Goal: Task Accomplishment & Management: Manage account settings

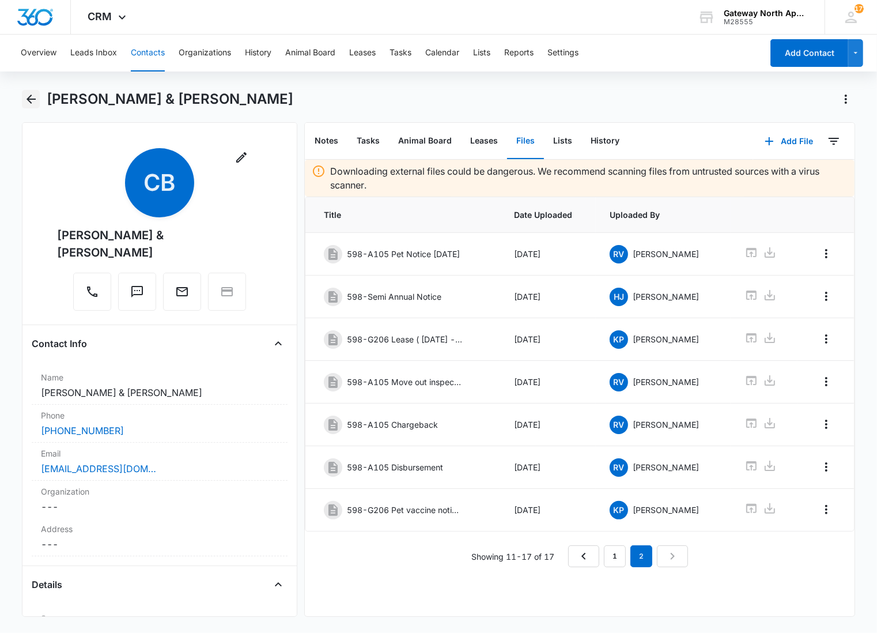
click at [29, 93] on icon "Back" at bounding box center [31, 99] width 14 height 14
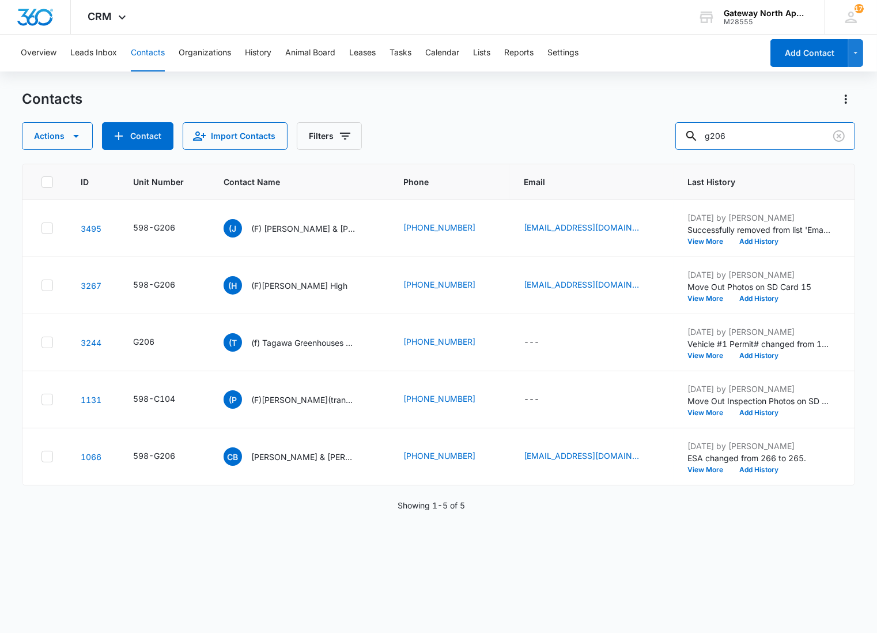
drag, startPoint x: 779, startPoint y: 131, endPoint x: 636, endPoint y: 125, distance: 143.1
click at [636, 125] on div "Actions Contact Import Contacts Filters g206" at bounding box center [439, 136] width 834 height 28
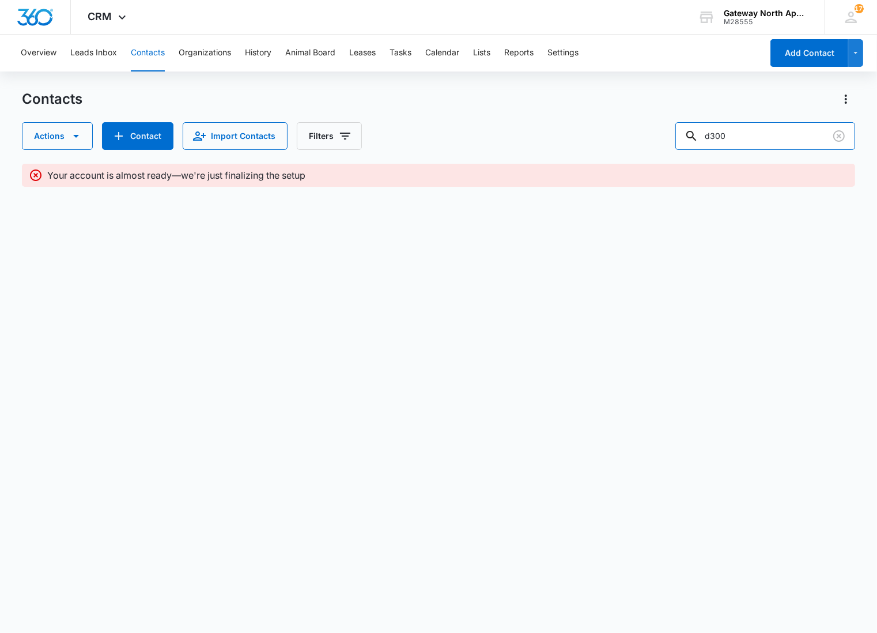
type input "d300"
click at [133, 51] on button "Contacts" at bounding box center [148, 53] width 34 height 37
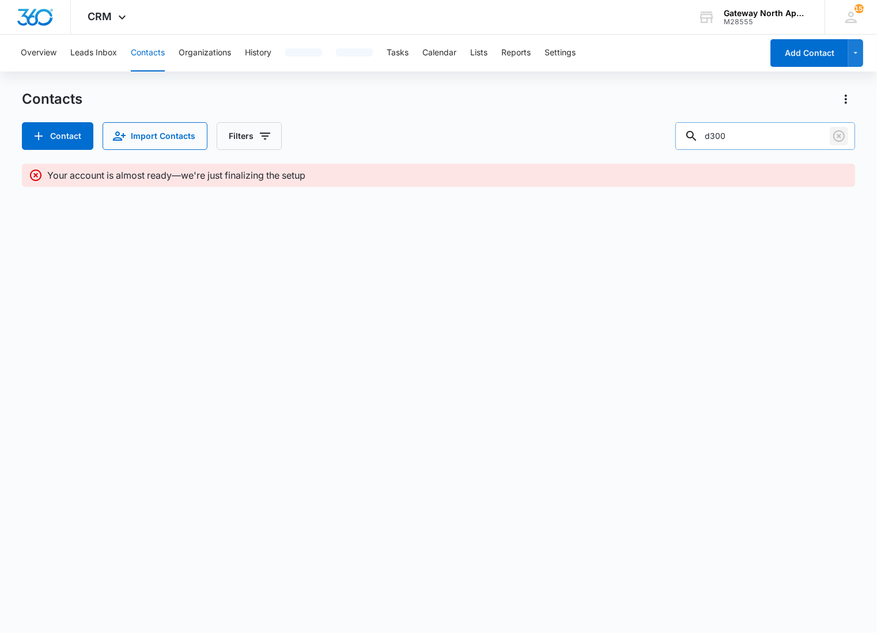
click at [846, 133] on button "Clear" at bounding box center [839, 136] width 18 height 18
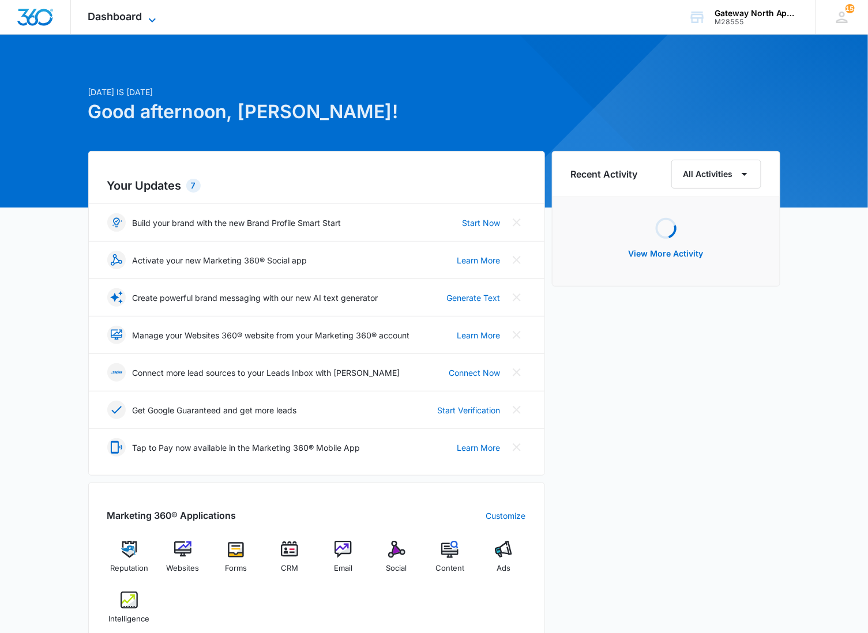
click at [99, 12] on span "Dashboard" at bounding box center [115, 16] width 54 height 12
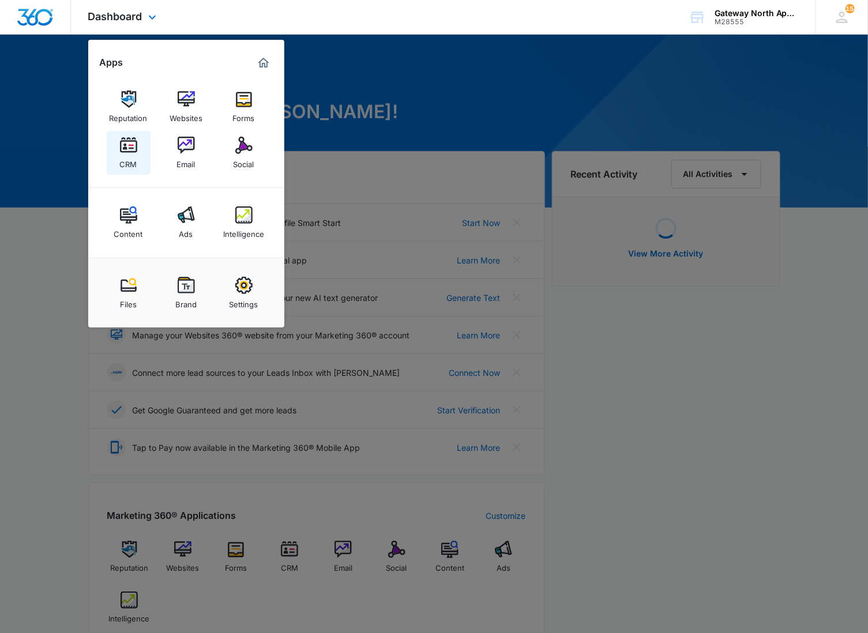
click at [135, 164] on div "CRM" at bounding box center [128, 161] width 17 height 15
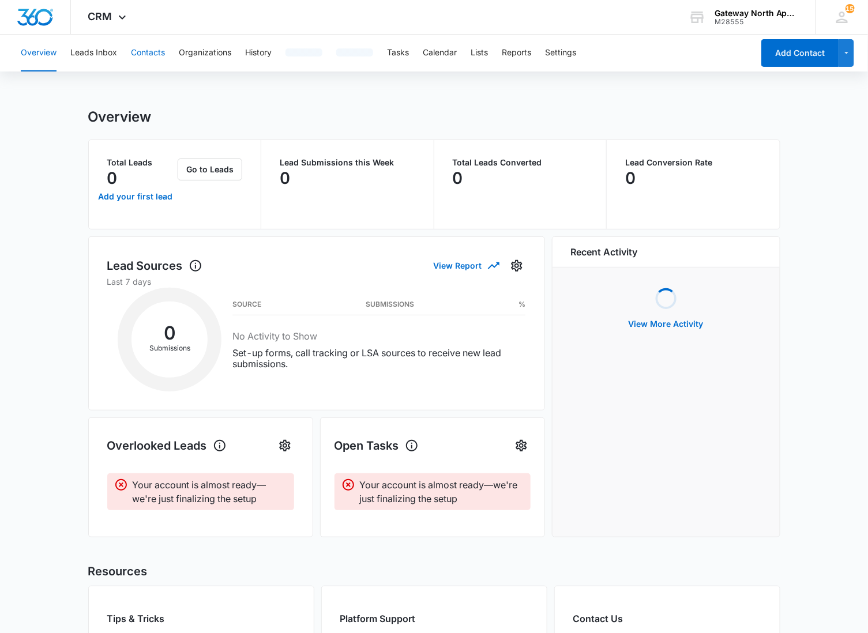
click at [140, 52] on button "Contacts" at bounding box center [148, 53] width 34 height 37
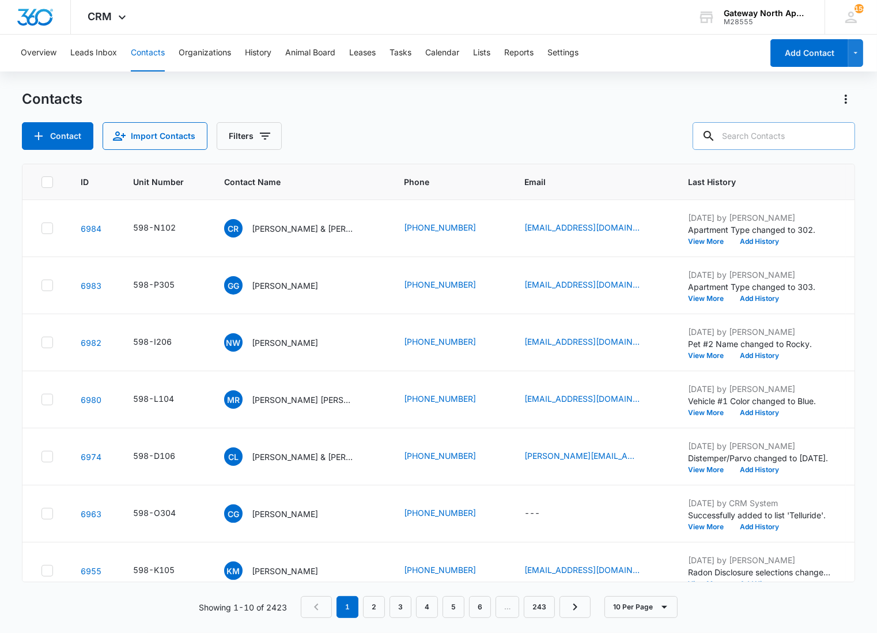
click at [794, 138] on input "text" at bounding box center [774, 136] width 163 height 28
type input "g206"
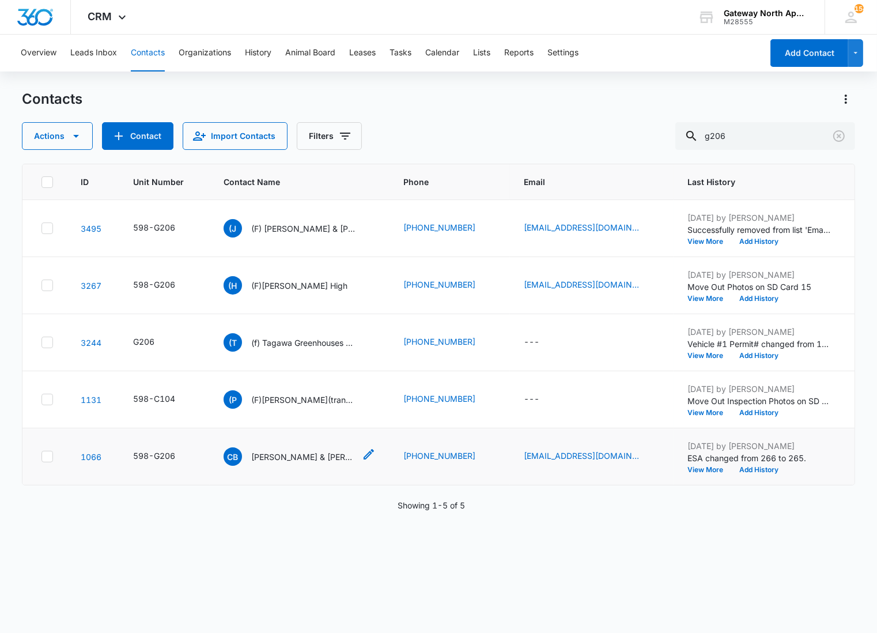
click at [292, 462] on div "CB [PERSON_NAME] & [PERSON_NAME]" at bounding box center [289, 456] width 131 height 18
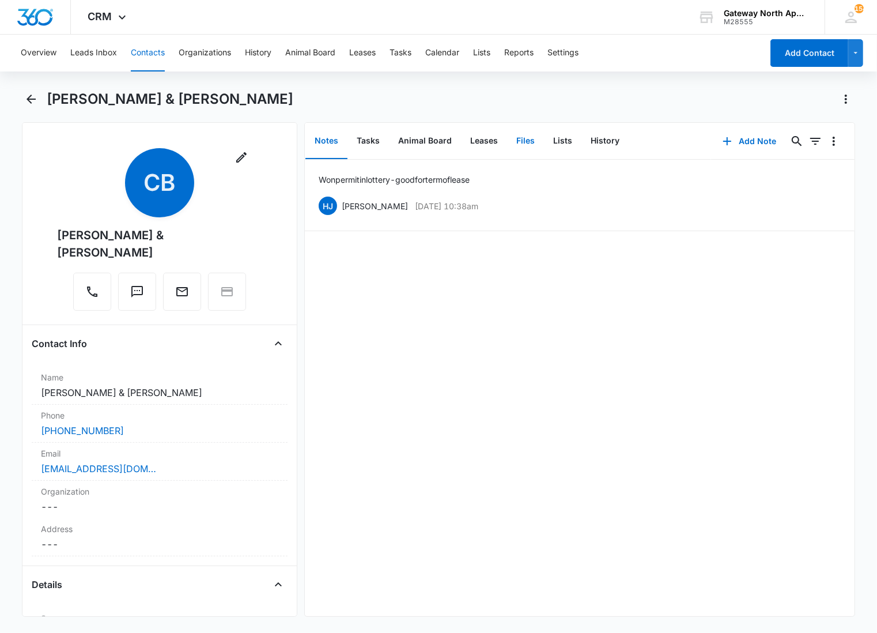
click at [525, 146] on button "Files" at bounding box center [525, 141] width 37 height 36
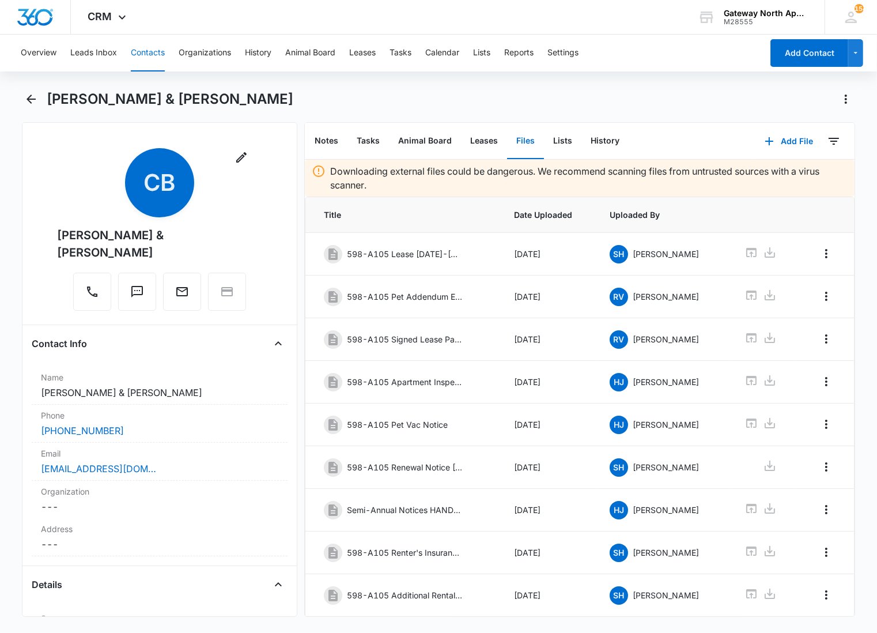
click at [453, 119] on div "[PERSON_NAME] & [PERSON_NAME]" at bounding box center [439, 106] width 834 height 32
click at [770, 131] on button "Add File" at bounding box center [788, 141] width 71 height 28
click at [774, 174] on div "Upload Files" at bounding box center [774, 178] width 46 height 8
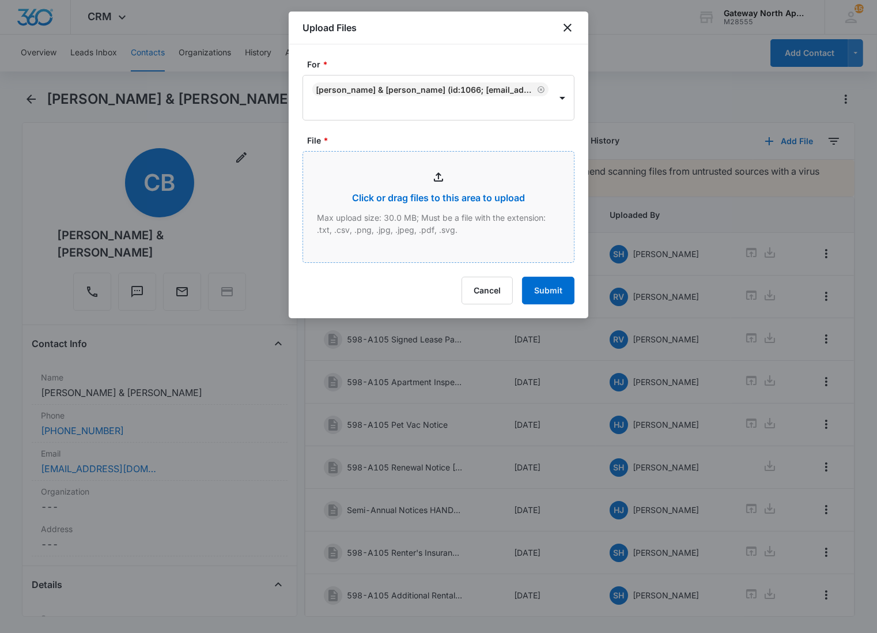
type input "C:\fakepath\G206_10072025155739.pdf"
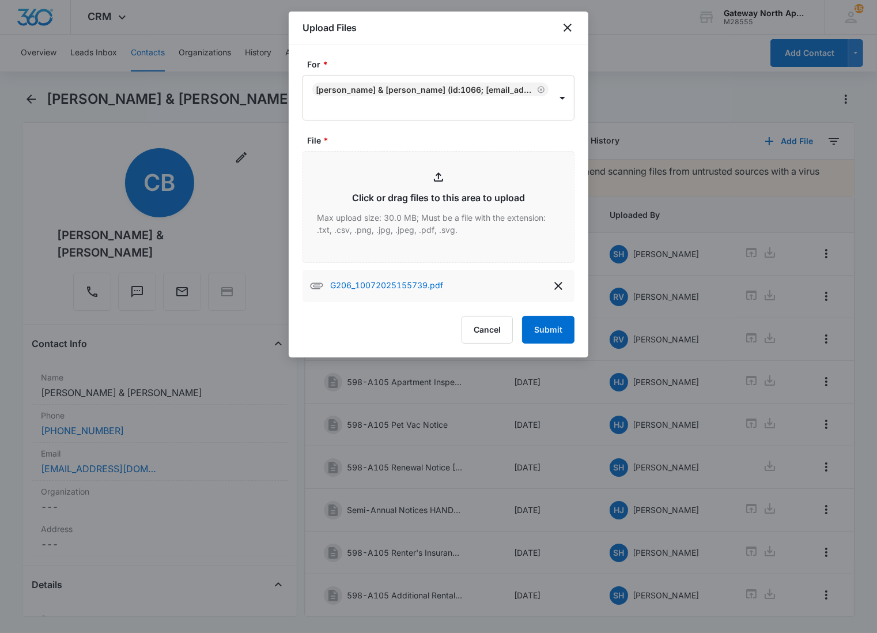
click at [552, 314] on form "For * [PERSON_NAME] & [PERSON_NAME] (ID:1066; [EMAIL_ADDRESS][DOMAIN_NAME]; 720…" at bounding box center [439, 200] width 272 height 285
click at [545, 326] on button "Submit" at bounding box center [548, 330] width 52 height 28
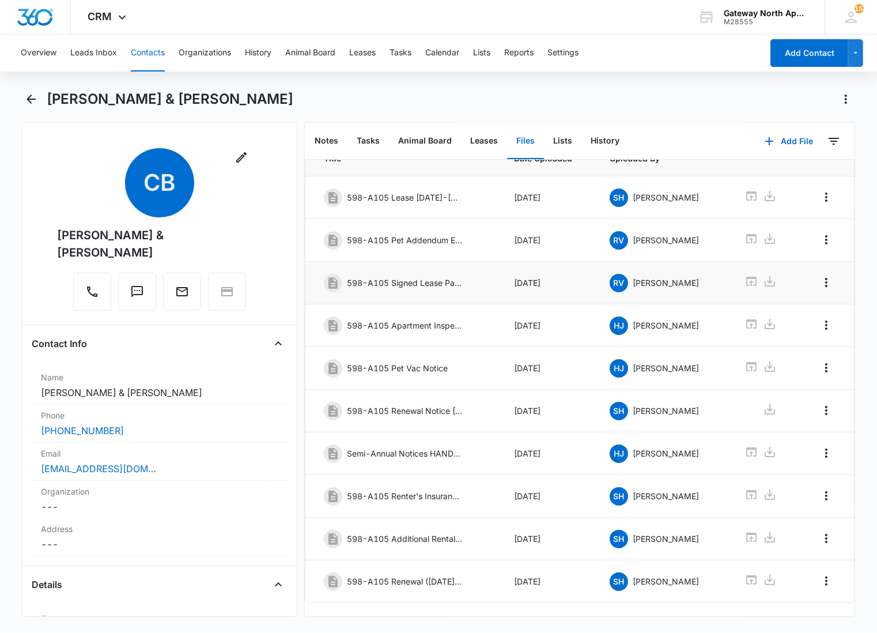
scroll to position [97, 0]
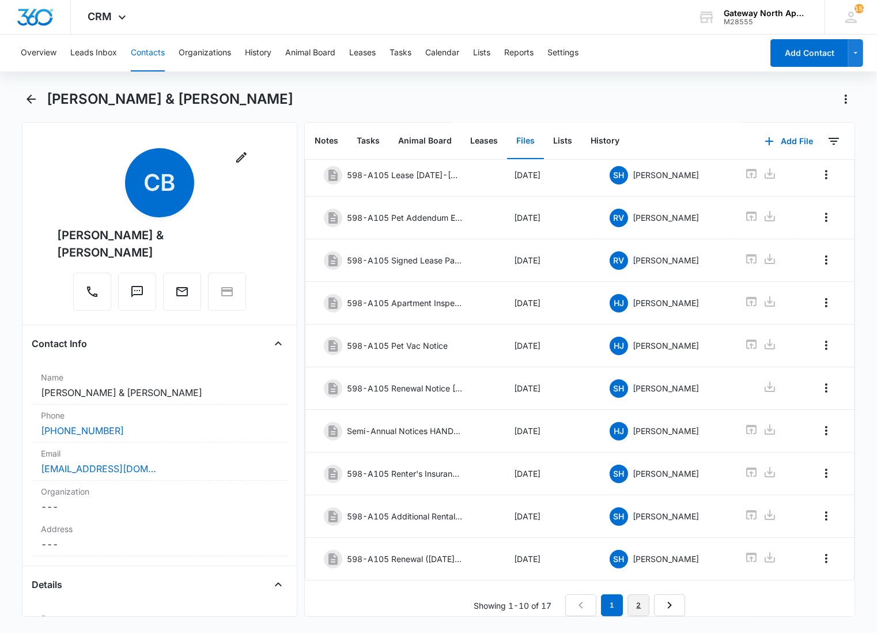
click at [643, 602] on link "2" at bounding box center [639, 605] width 22 height 22
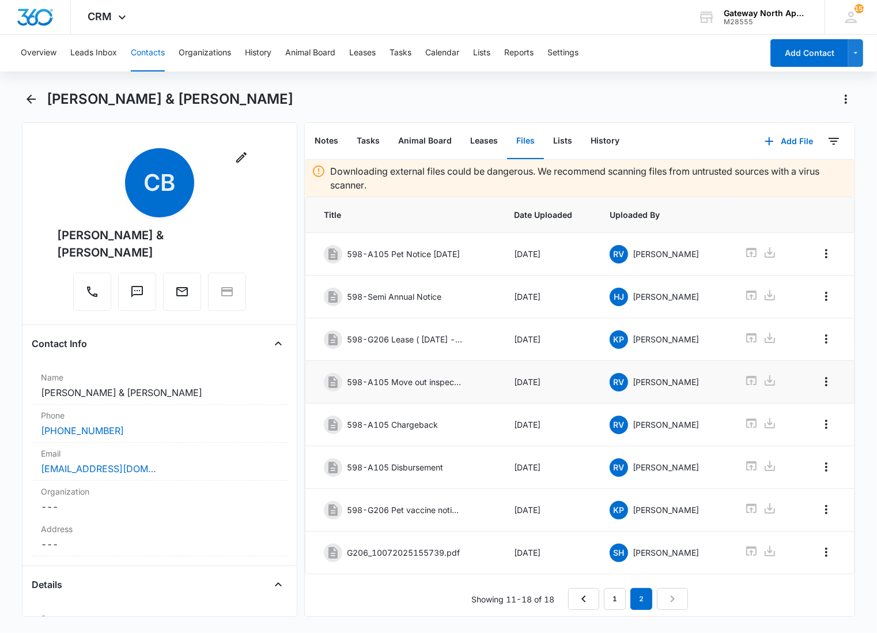
scroll to position [10, 0]
click at [826, 545] on td at bounding box center [826, 553] width 56 height 43
click at [826, 552] on icon "Overflow Menu" at bounding box center [827, 552] width 2 height 9
click at [782, 578] on div "Edit" at bounding box center [786, 581] width 24 height 8
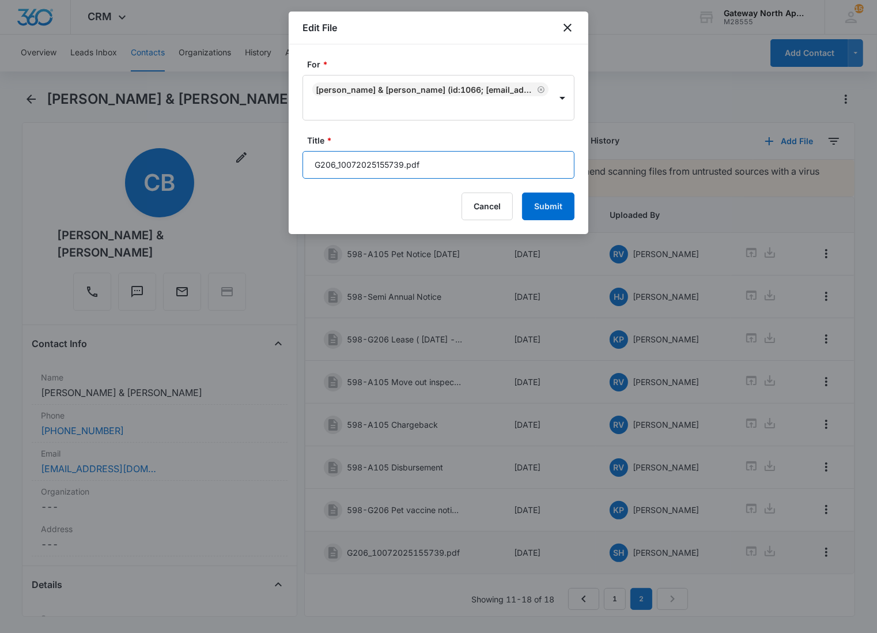
drag, startPoint x: 447, startPoint y: 174, endPoint x: 267, endPoint y: 164, distance: 179.5
click at [267, 164] on body "CRM Apps Reputation Websites Forms CRM Email Social Content Ads Intelligence Fi…" at bounding box center [438, 316] width 877 height 633
type input "598-G206 Renewal [DATE]-[DATE]"
click at [522, 193] on button "Submit" at bounding box center [548, 207] width 52 height 28
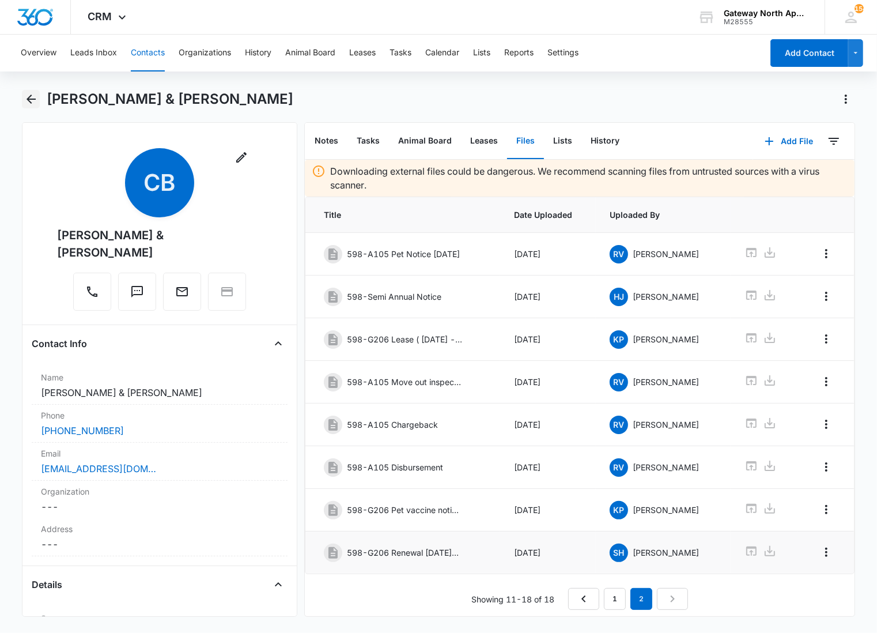
drag, startPoint x: 31, startPoint y: 101, endPoint x: 51, endPoint y: 95, distance: 20.6
click at [31, 101] on icon "Back" at bounding box center [31, 99] width 14 height 14
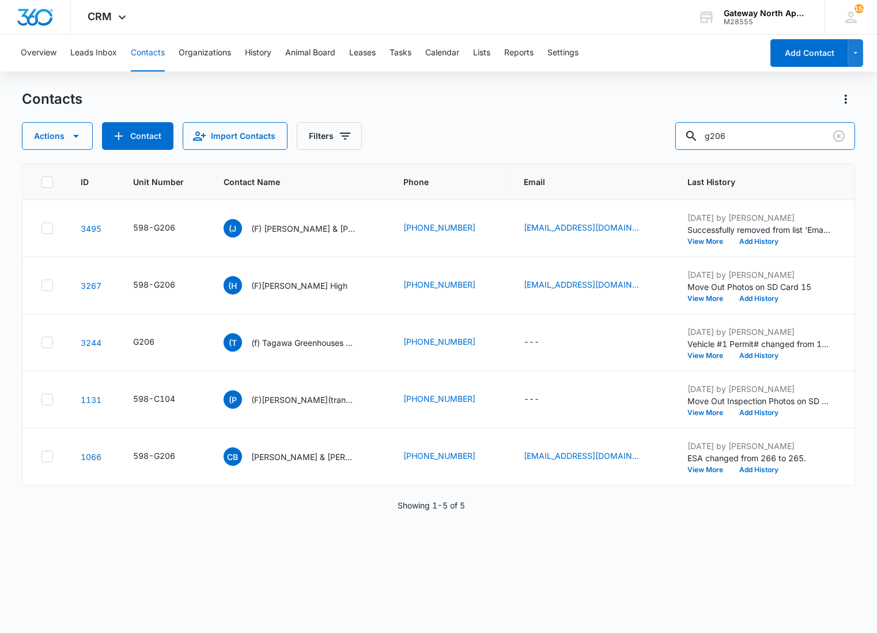
drag, startPoint x: 774, startPoint y: 133, endPoint x: 581, endPoint y: 123, distance: 193.4
click at [584, 125] on div "Actions Contact Import Contacts Filters g206" at bounding box center [439, 136] width 834 height 28
type input "p305"
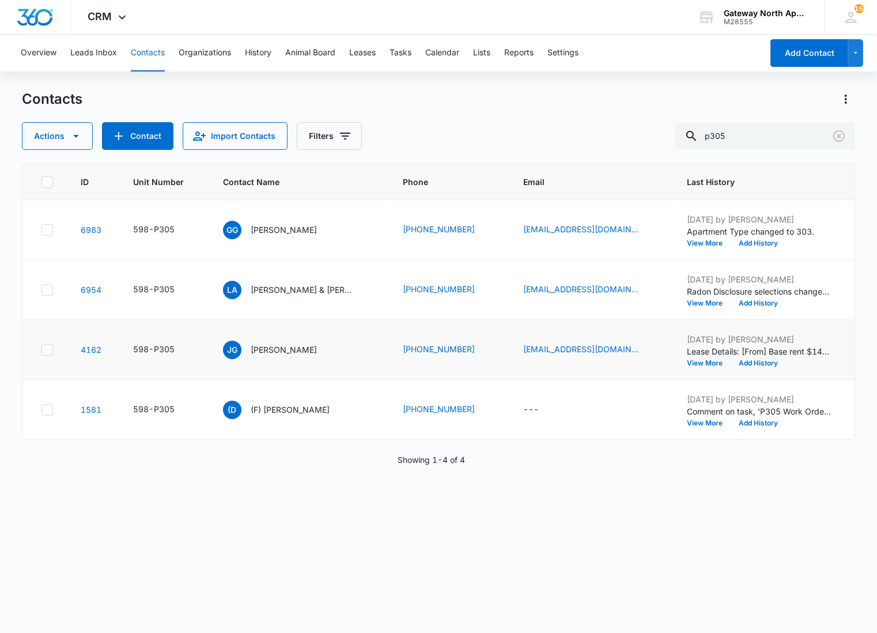
drag, startPoint x: 409, startPoint y: 506, endPoint x: 333, endPoint y: 347, distance: 176.6
click at [409, 506] on div "ID Unit Number Contact Name Phone Email Last History Notes Additional Phone Add…" at bounding box center [439, 391] width 834 height 454
click at [273, 289] on p "[PERSON_NAME] & [PERSON_NAME] [PERSON_NAME]" at bounding box center [303, 290] width 104 height 12
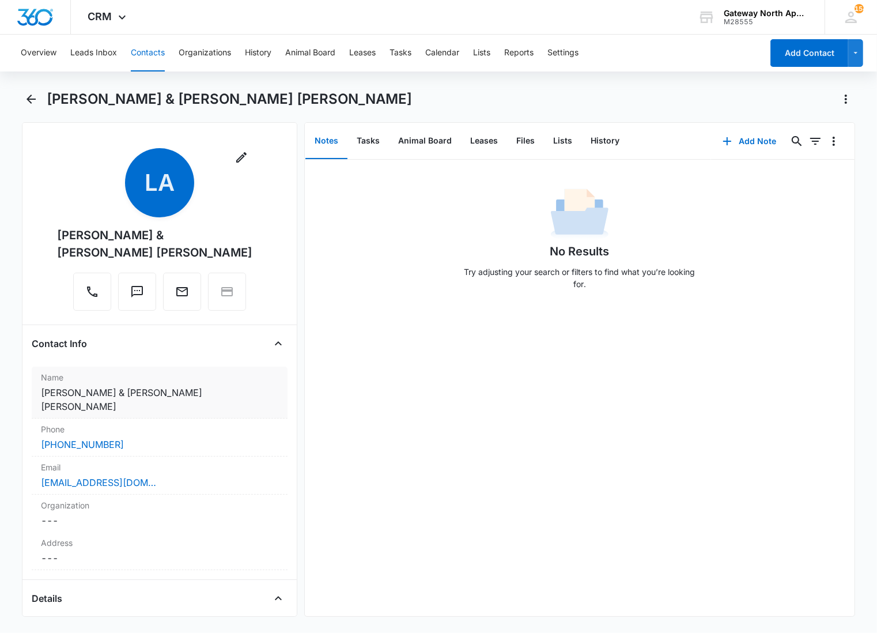
click at [203, 386] on dd "Cancel Save Changes [PERSON_NAME] & [PERSON_NAME] [PERSON_NAME]" at bounding box center [160, 400] width 238 height 28
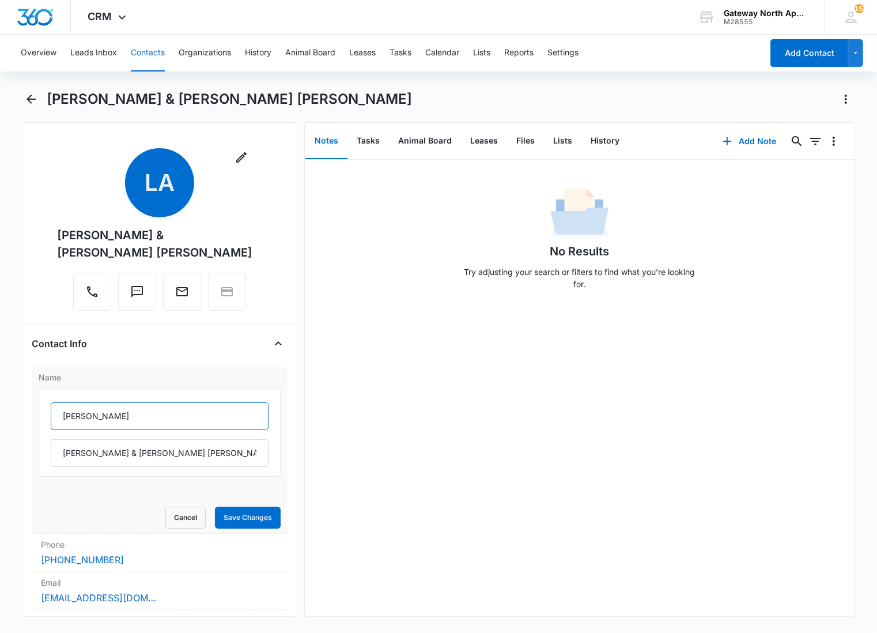
click at [60, 402] on input "[PERSON_NAME]" at bounding box center [160, 416] width 218 height 28
type input "(F) [PERSON_NAME]"
click at [260, 507] on button "Save Changes" at bounding box center [248, 518] width 66 height 22
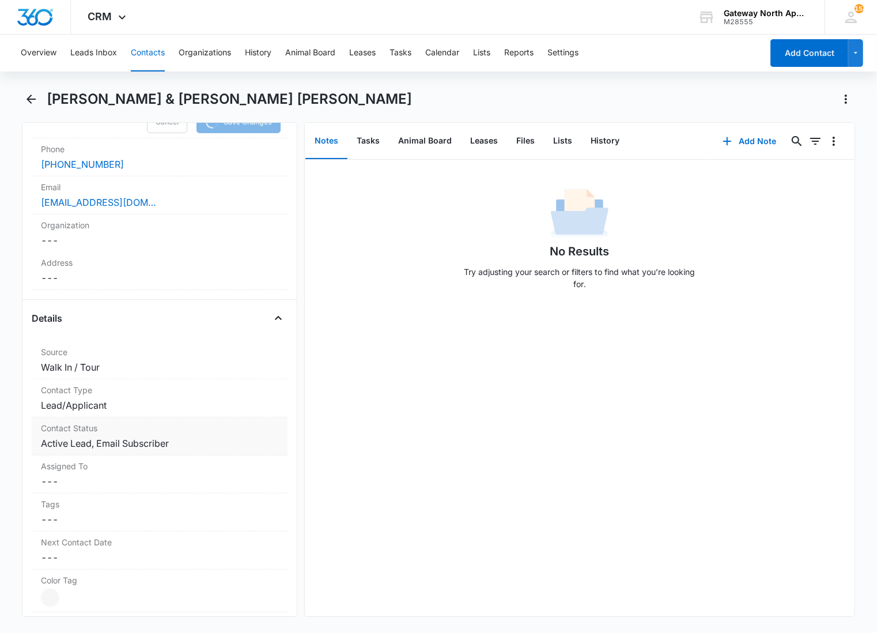
scroll to position [512, 0]
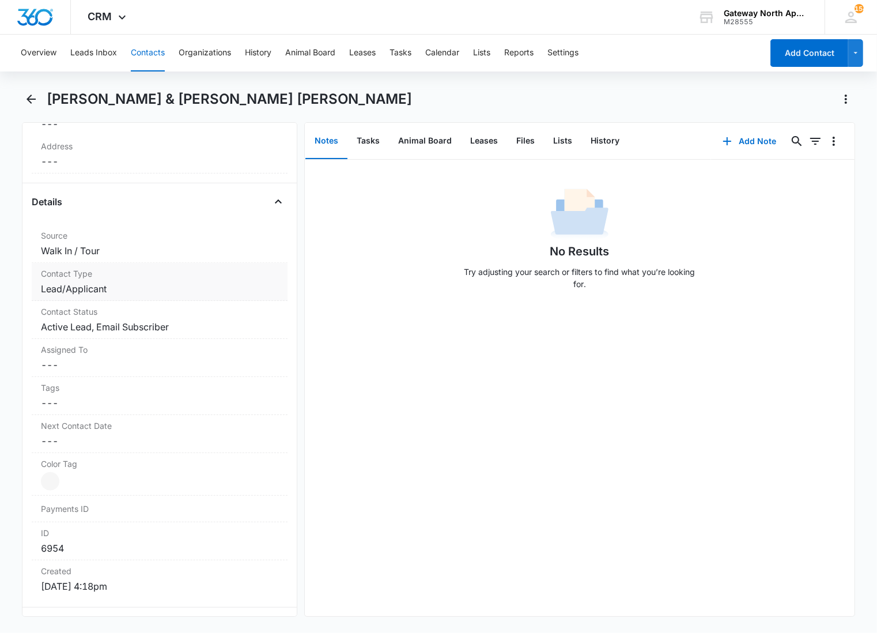
click at [179, 282] on dd "Cancel Save Changes Lead/Applicant" at bounding box center [160, 289] width 238 height 14
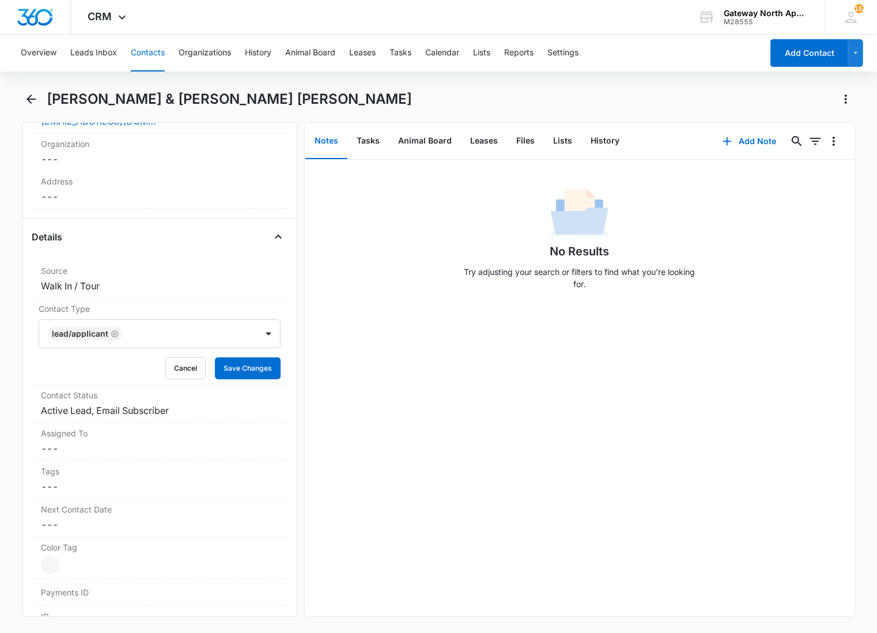
click at [171, 326] on div at bounding box center [184, 334] width 116 height 16
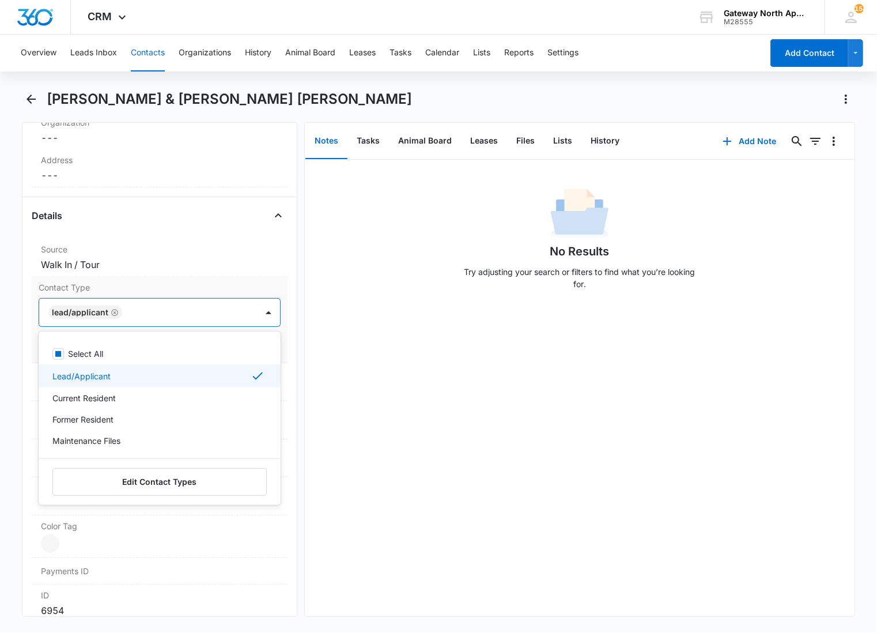
scroll to position [400, 0]
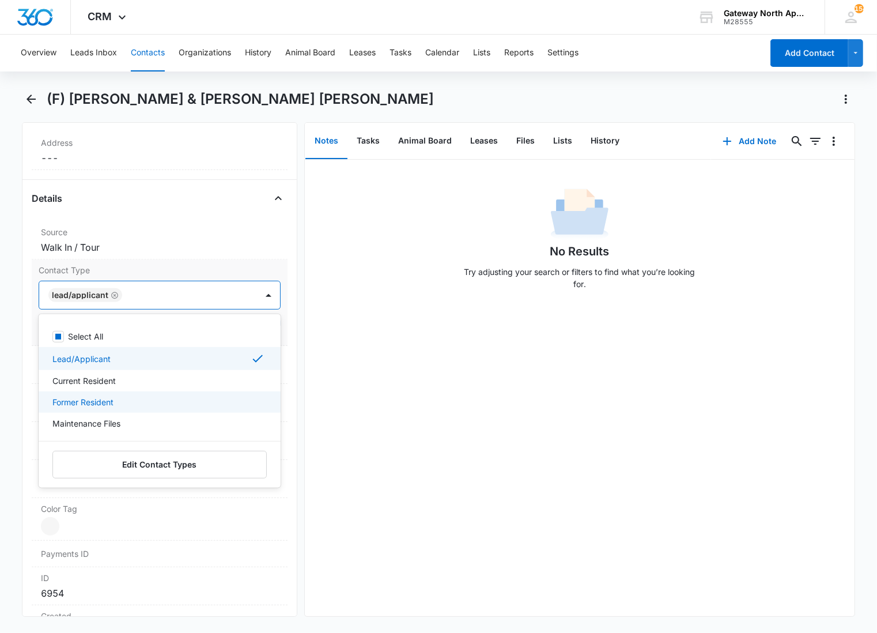
click at [93, 396] on p "Former Resident" at bounding box center [82, 402] width 61 height 12
click at [106, 347] on div "Lead/Applicant" at bounding box center [160, 358] width 242 height 23
click at [229, 287] on div at bounding box center [186, 295] width 111 height 16
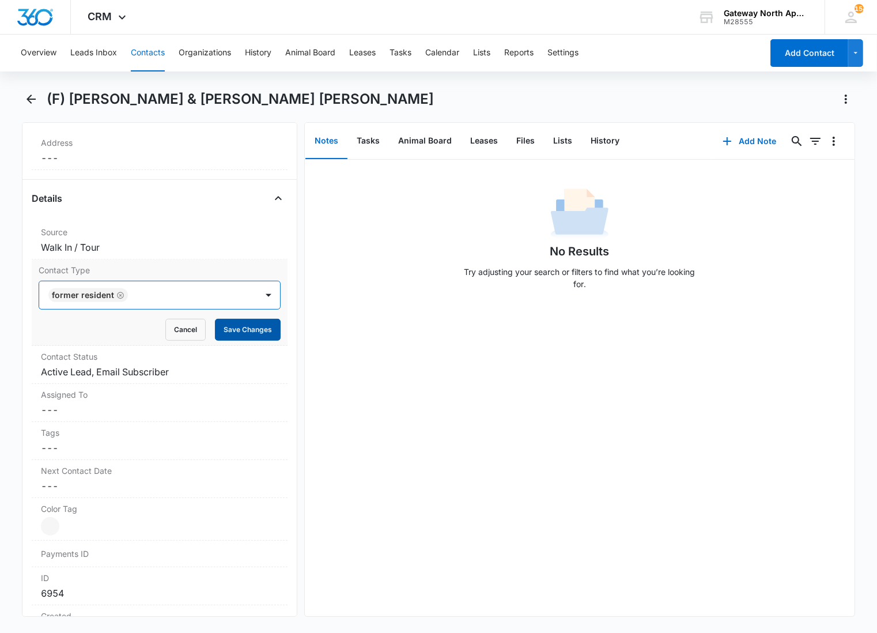
click at [240, 319] on button "Save Changes" at bounding box center [248, 330] width 66 height 22
click at [159, 351] on label "Contact Status" at bounding box center [160, 357] width 238 height 12
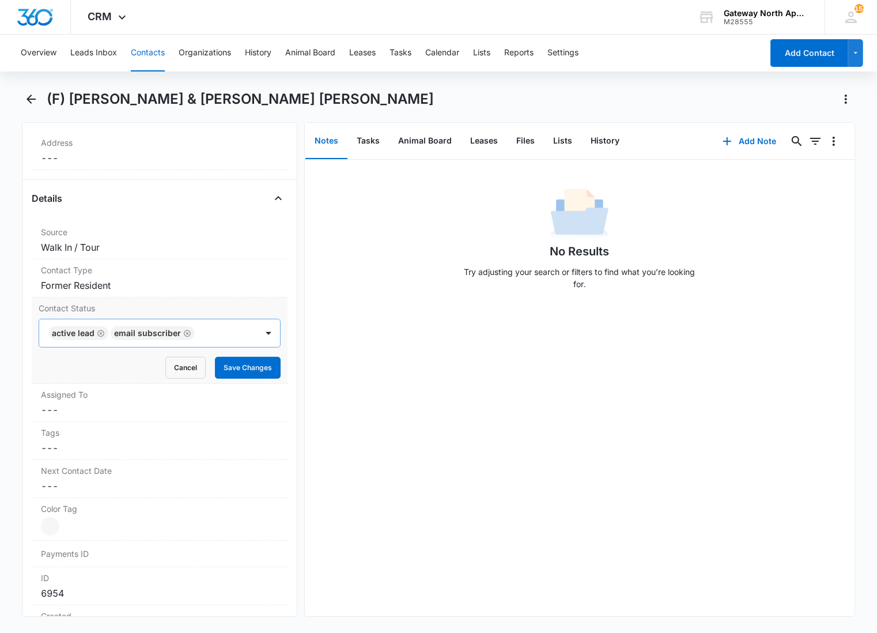
click at [208, 319] on div "Active Lead Email Subscriber" at bounding box center [148, 333] width 218 height 28
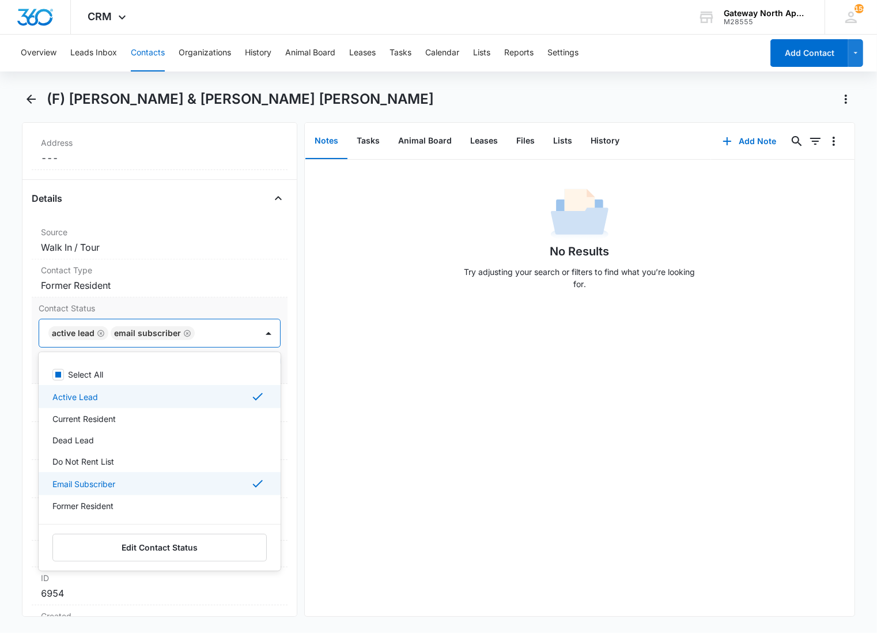
click at [134, 390] on div "Active Lead" at bounding box center [160, 396] width 242 height 23
click at [108, 476] on p "Email Subscriber" at bounding box center [83, 482] width 63 height 12
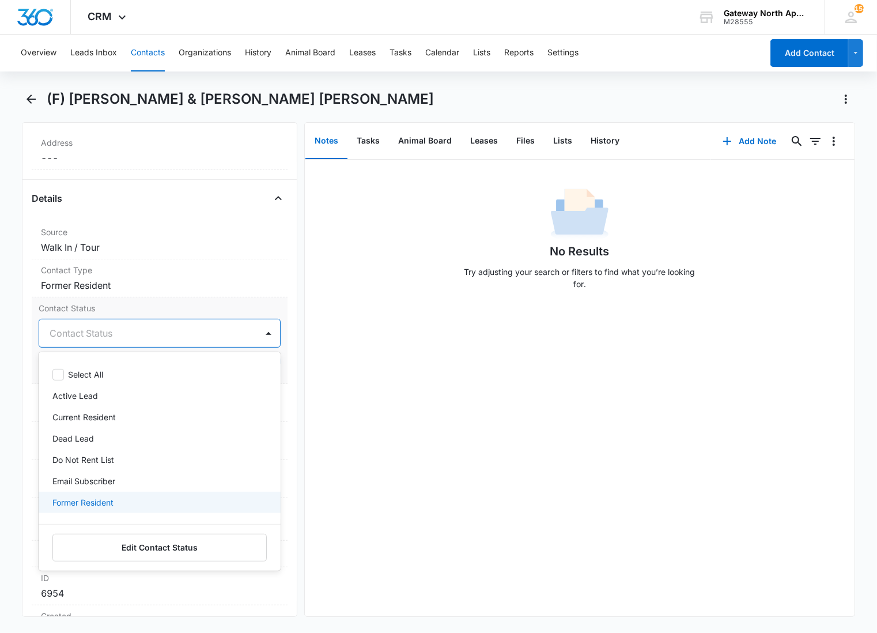
click at [104, 496] on p "Former Resident" at bounding box center [82, 502] width 61 height 12
click at [194, 325] on div at bounding box center [186, 333] width 111 height 16
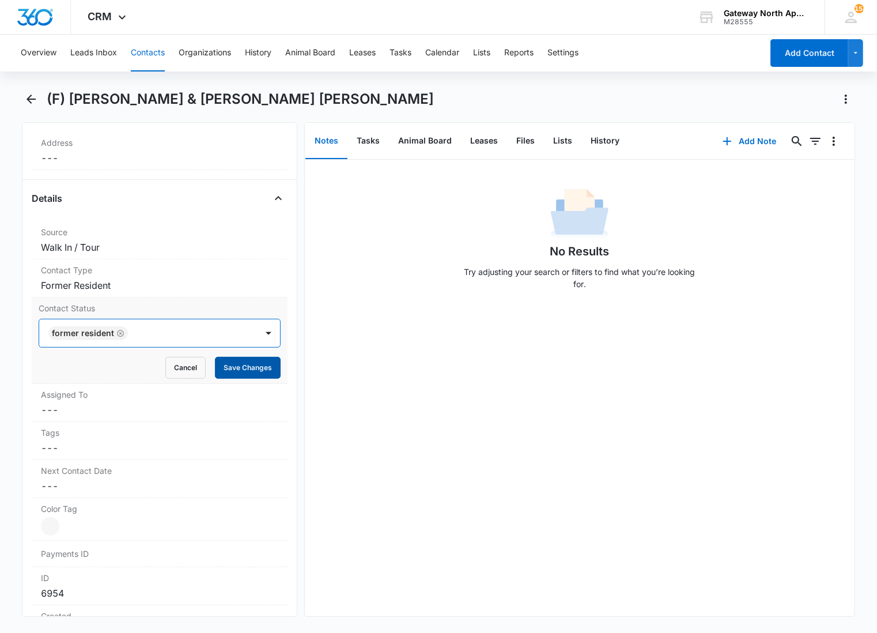
click at [247, 357] on button "Save Changes" at bounding box center [248, 368] width 66 height 22
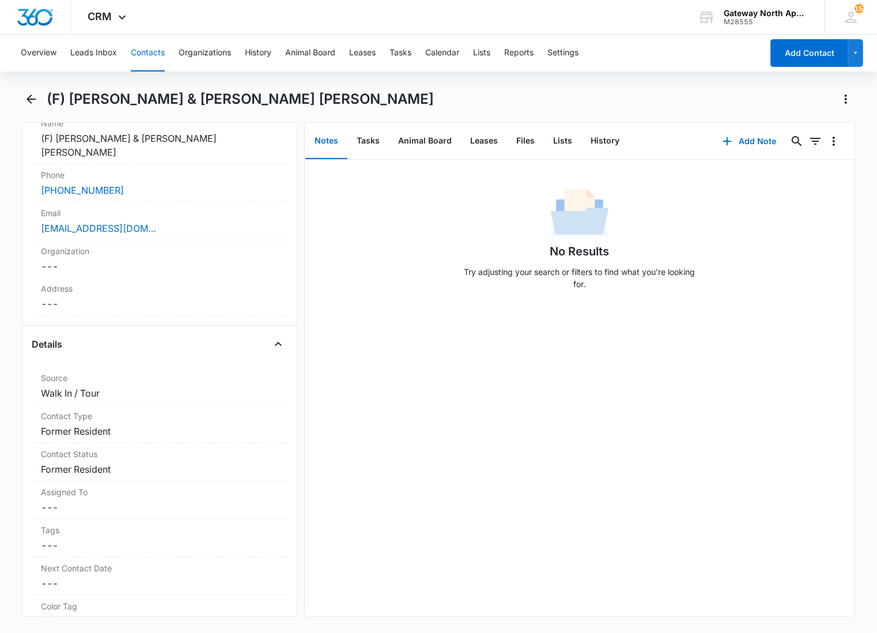
scroll to position [0, 0]
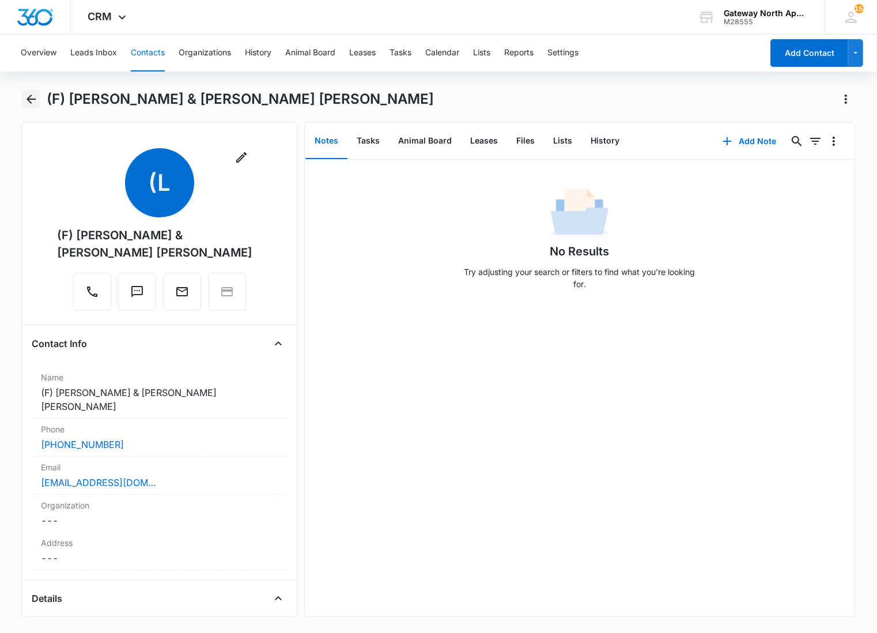
click at [22, 99] on button "Back" at bounding box center [31, 99] width 18 height 18
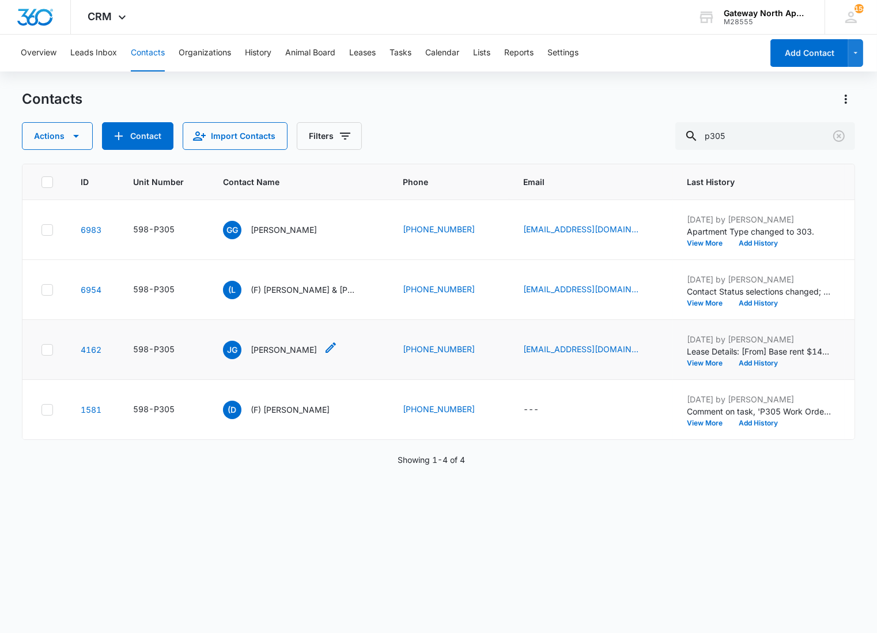
click at [276, 352] on p "[PERSON_NAME]" at bounding box center [284, 350] width 66 height 12
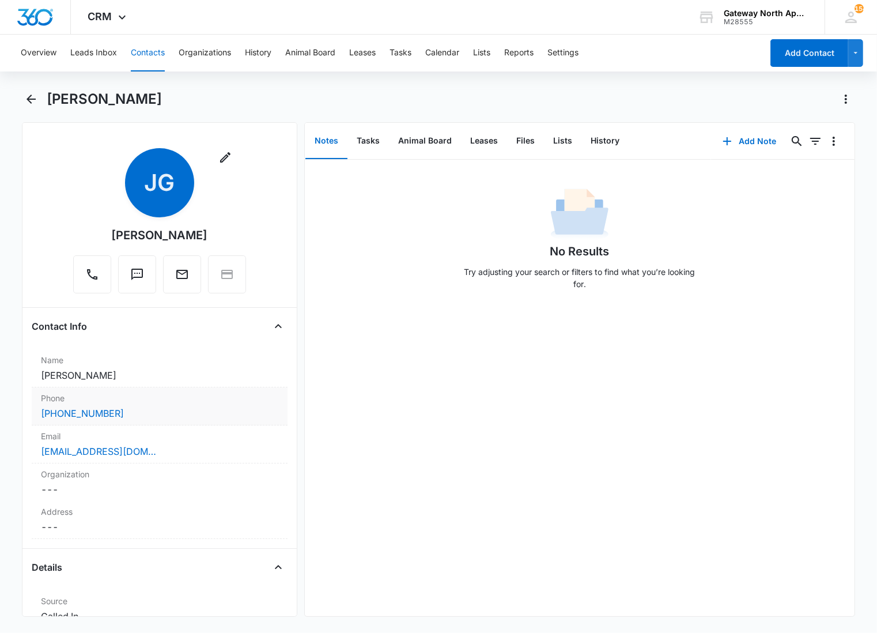
click at [174, 378] on dd "Cancel Save Changes [PERSON_NAME]" at bounding box center [160, 375] width 238 height 14
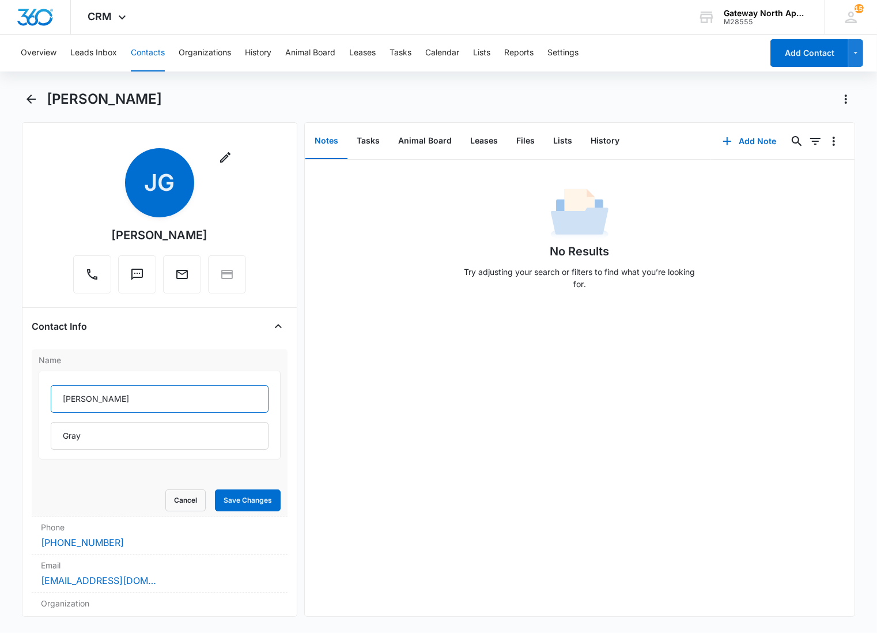
click at [61, 393] on input "[PERSON_NAME]" at bounding box center [160, 399] width 218 height 28
type input "(F) [PERSON_NAME]"
click at [215, 508] on button "Save Changes" at bounding box center [248, 500] width 66 height 22
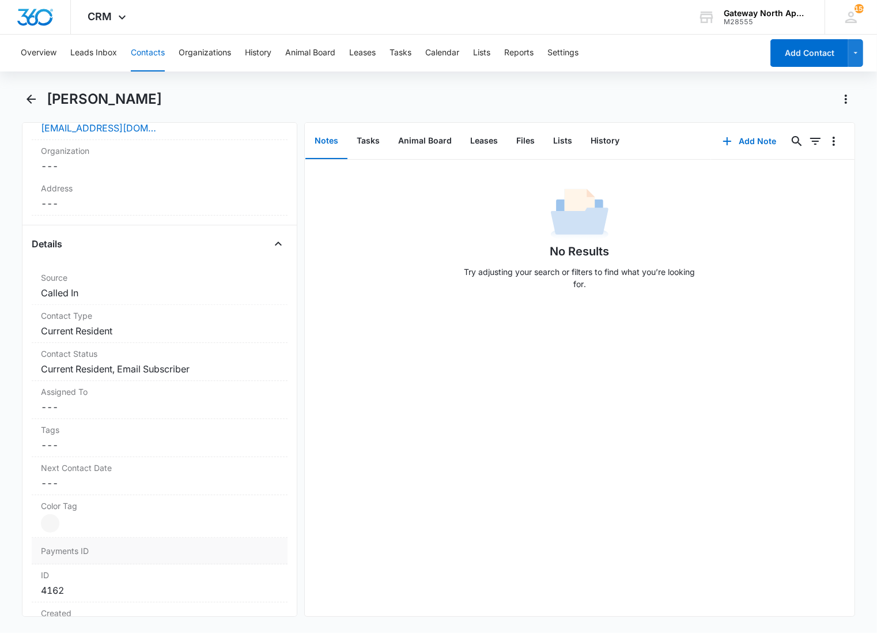
scroll to position [262, 0]
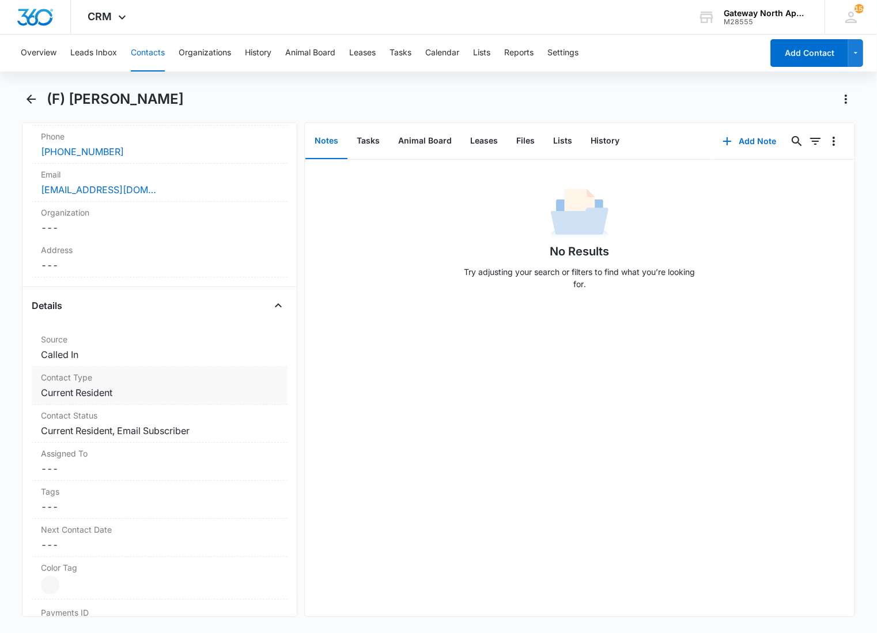
click at [159, 384] on div "Contact Type Cancel Save Changes Current Resident" at bounding box center [160, 386] width 256 height 38
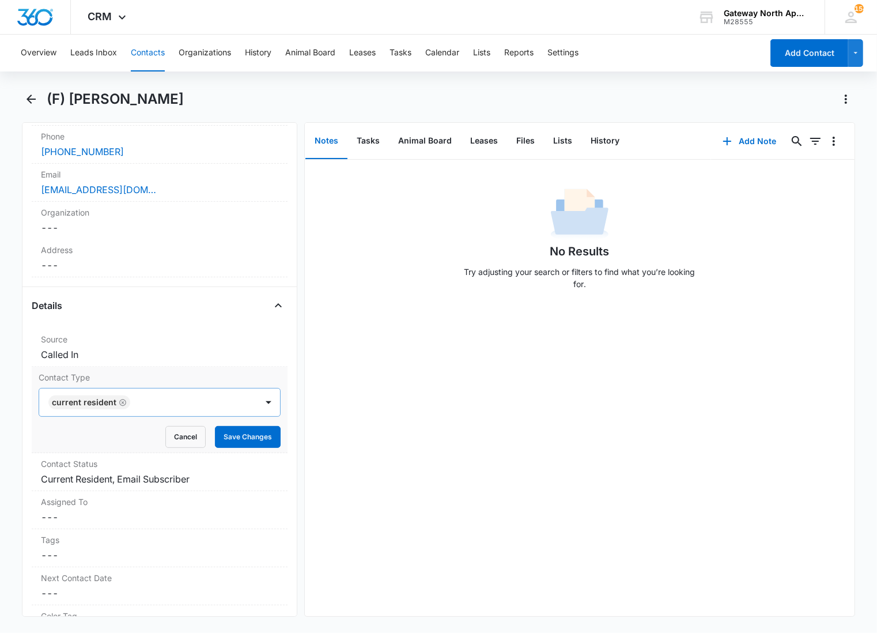
click at [192, 398] on div at bounding box center [188, 402] width 108 height 16
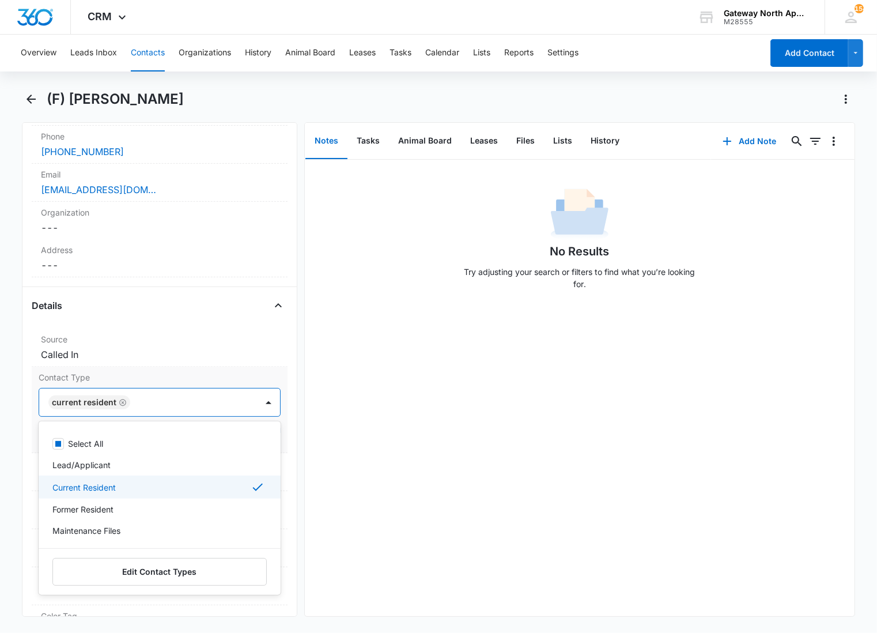
click at [134, 485] on div "Current Resident" at bounding box center [158, 487] width 212 height 14
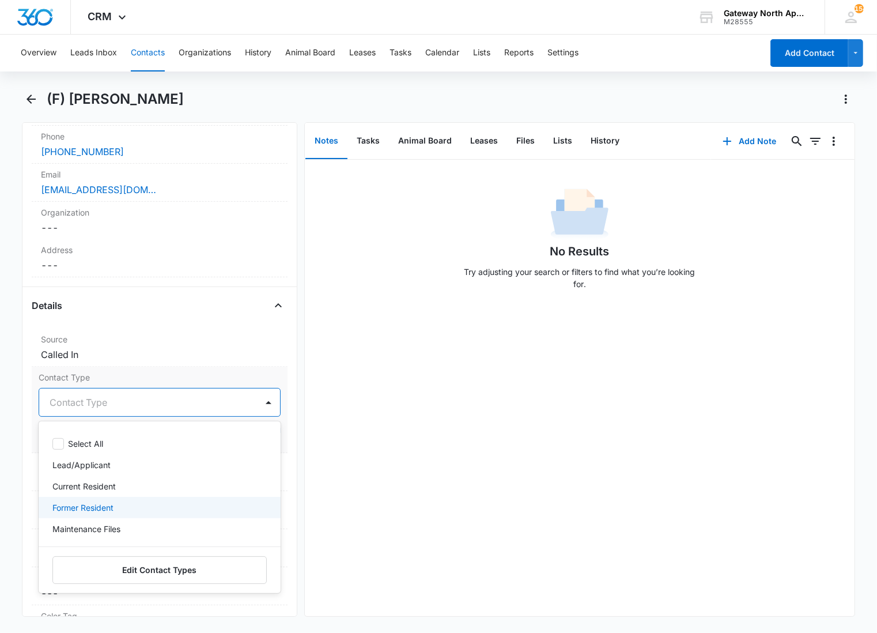
click at [127, 511] on div "Former Resident" at bounding box center [158, 508] width 212 height 12
click at [185, 396] on div at bounding box center [186, 402] width 111 height 16
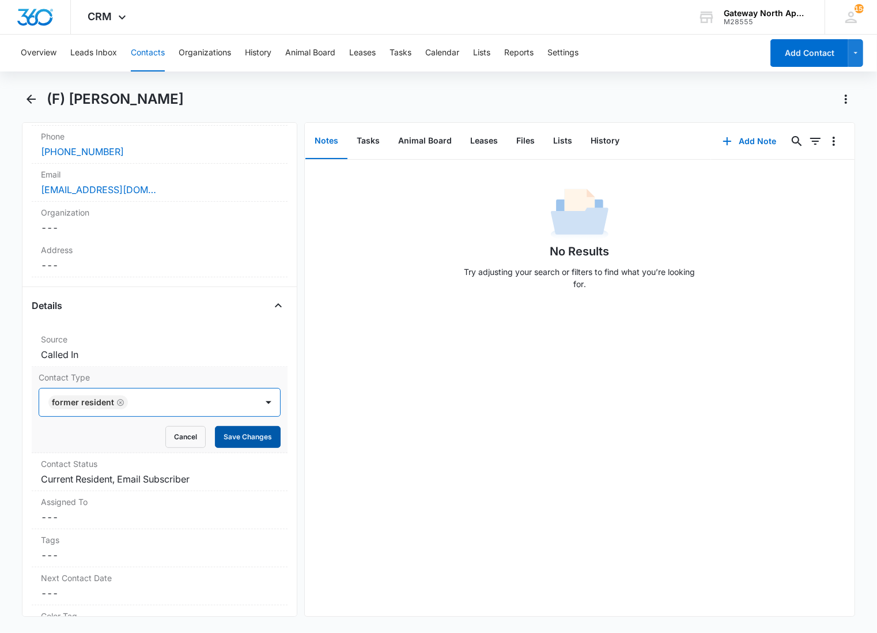
click at [239, 439] on button "Save Changes" at bounding box center [248, 437] width 66 height 22
click at [218, 466] on label "Contact Status" at bounding box center [160, 464] width 238 height 12
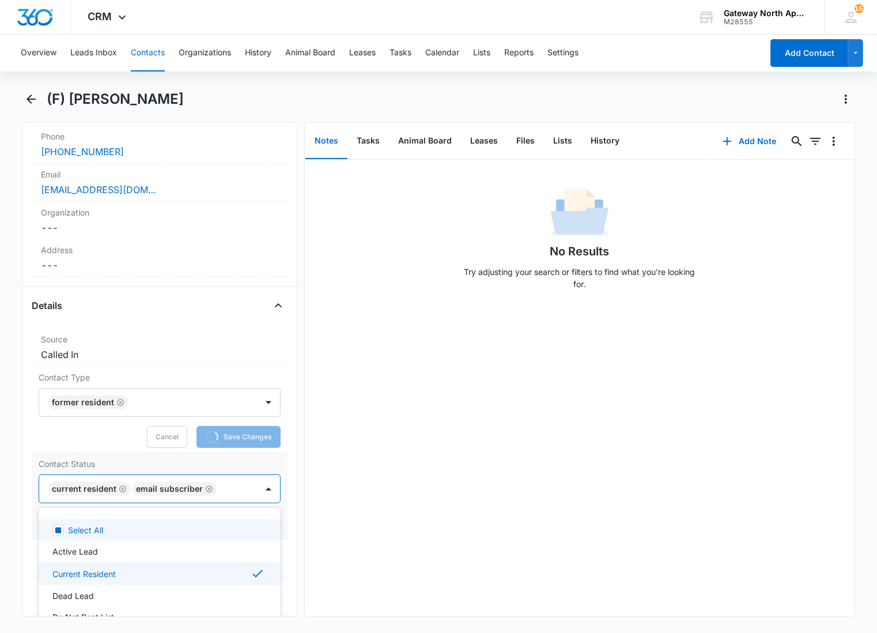
click at [223, 481] on div at bounding box center [231, 489] width 22 height 16
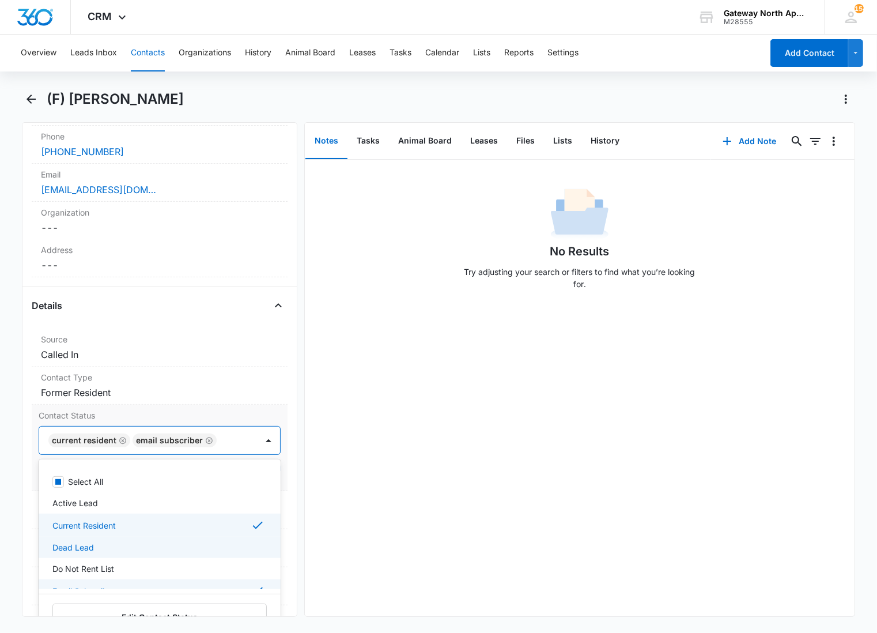
click at [112, 563] on div "Select All Active Lead Current Resident Dead Lead Do Not Rent List Email Subscr…" at bounding box center [160, 529] width 242 height 120
click at [107, 586] on p "Email Subscriber" at bounding box center [83, 591] width 63 height 12
click at [155, 529] on div "Current Resident" at bounding box center [158, 525] width 212 height 14
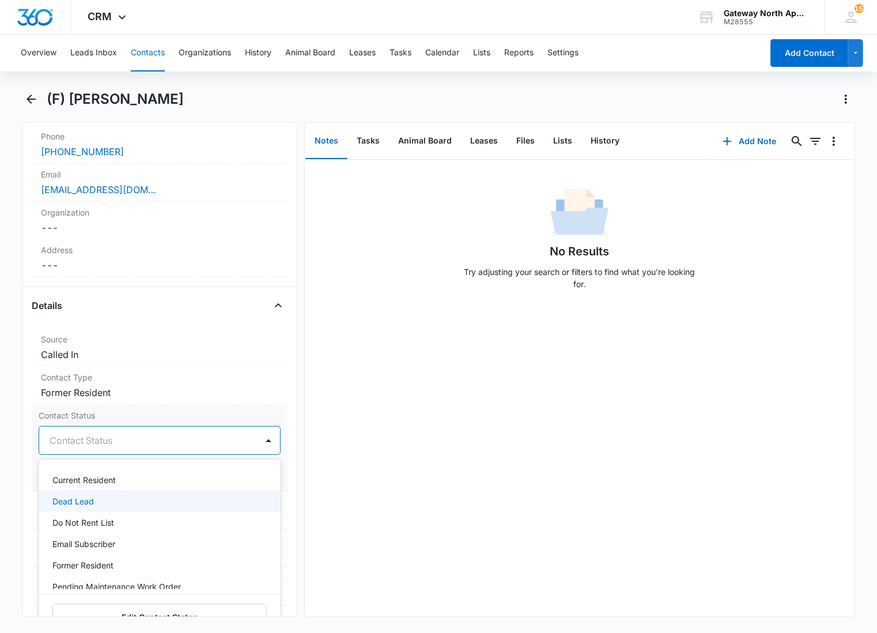
scroll to position [64, 0]
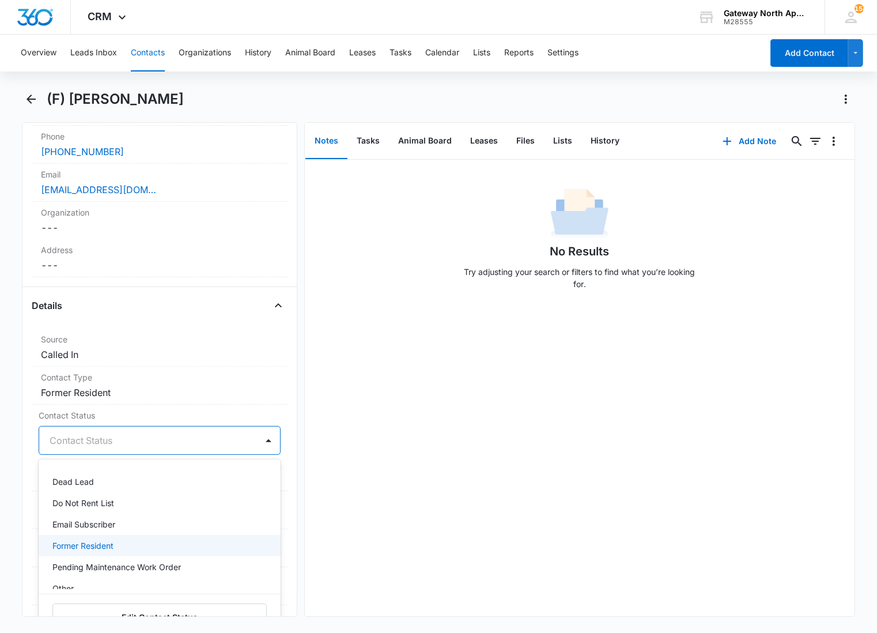
drag, startPoint x: 124, startPoint y: 545, endPoint x: 333, endPoint y: 463, distance: 224.7
click at [123, 544] on div "Former Resident" at bounding box center [158, 546] width 212 height 12
click at [213, 446] on div at bounding box center [186, 440] width 111 height 16
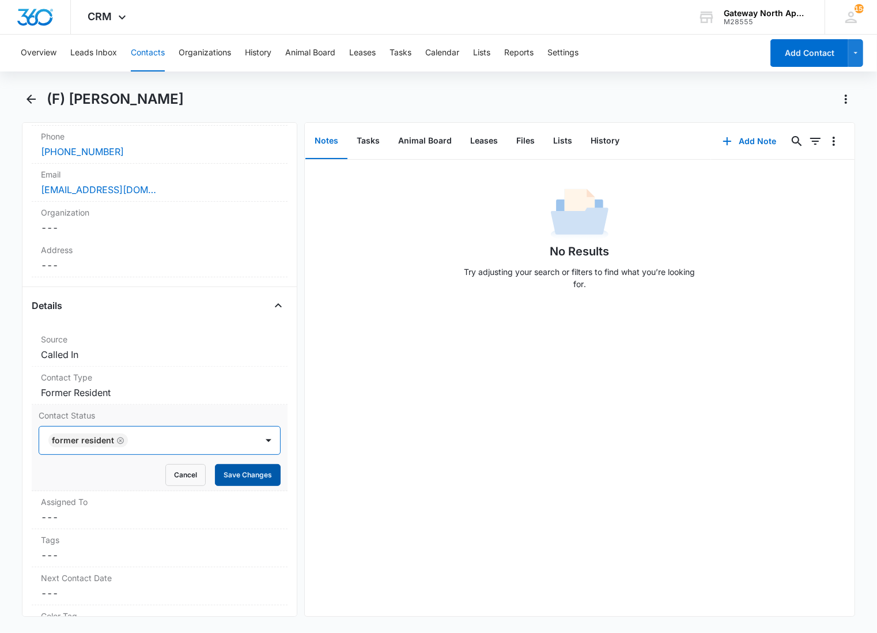
click at [244, 477] on button "Save Changes" at bounding box center [248, 475] width 66 height 22
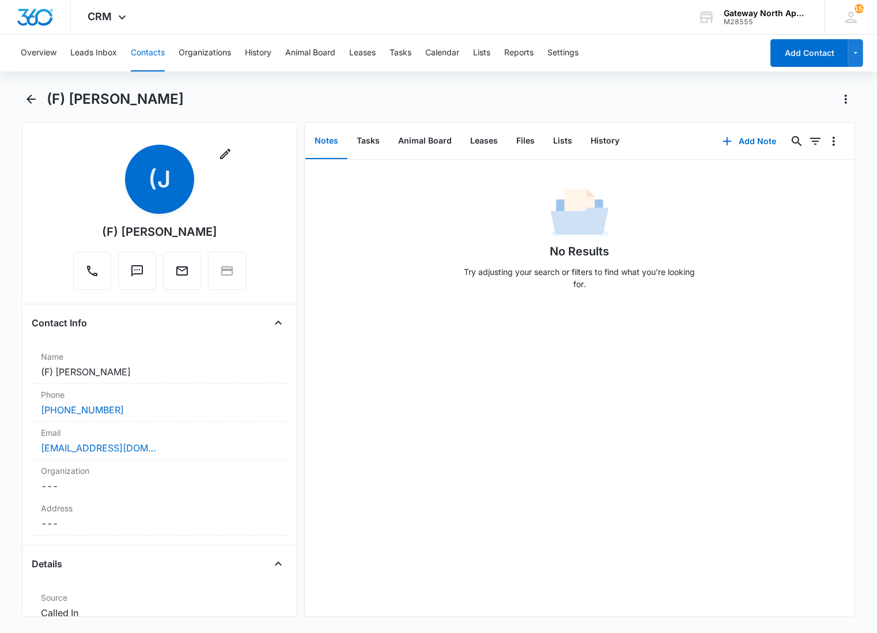
scroll to position [0, 0]
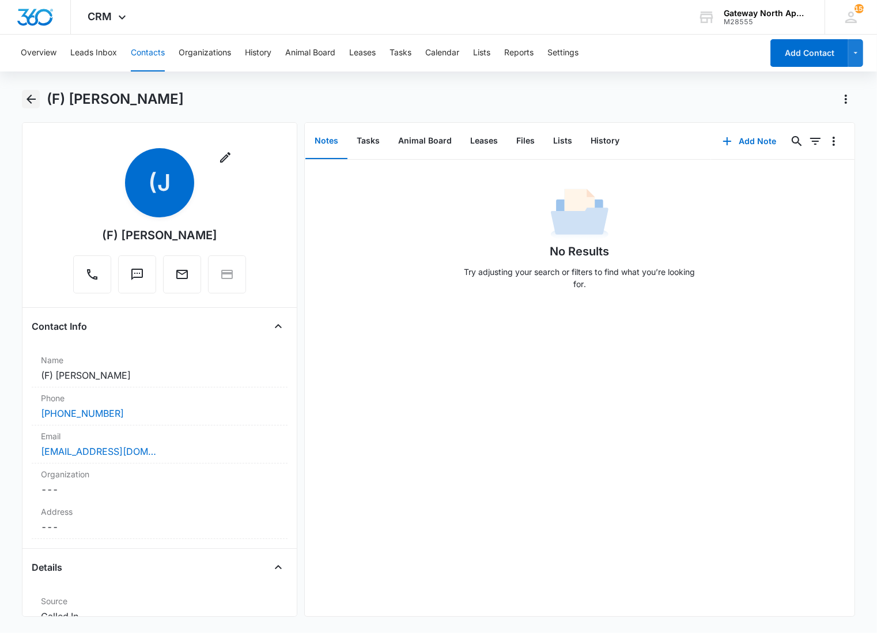
click at [35, 100] on icon "Back" at bounding box center [31, 99] width 14 height 14
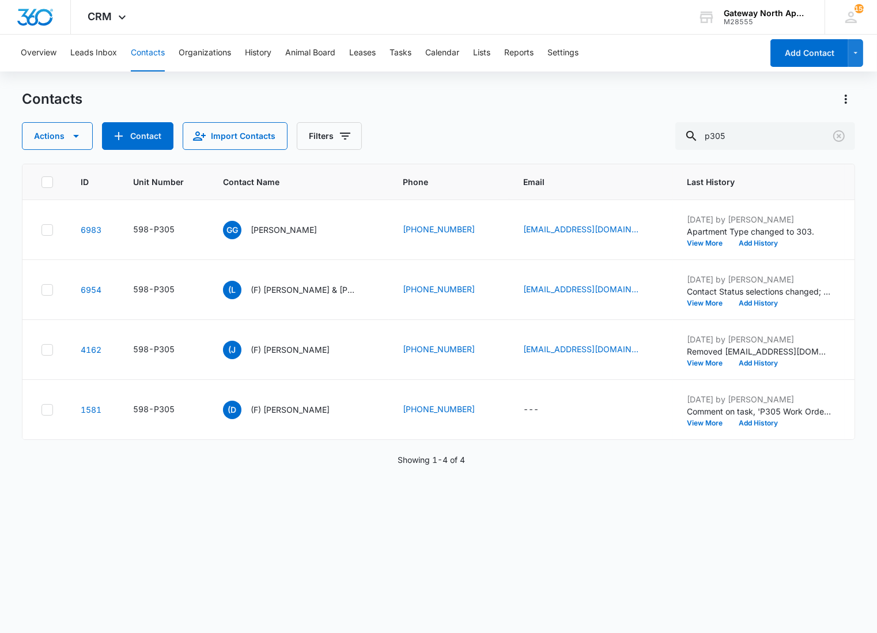
click at [272, 228] on p "[PERSON_NAME]" at bounding box center [284, 230] width 66 height 12
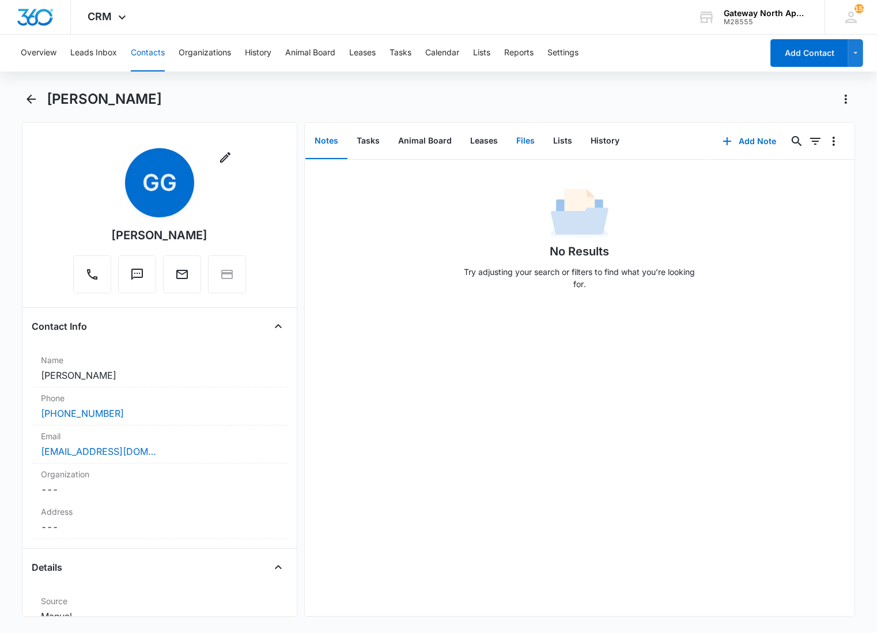
click at [523, 135] on button "Files" at bounding box center [525, 141] width 37 height 36
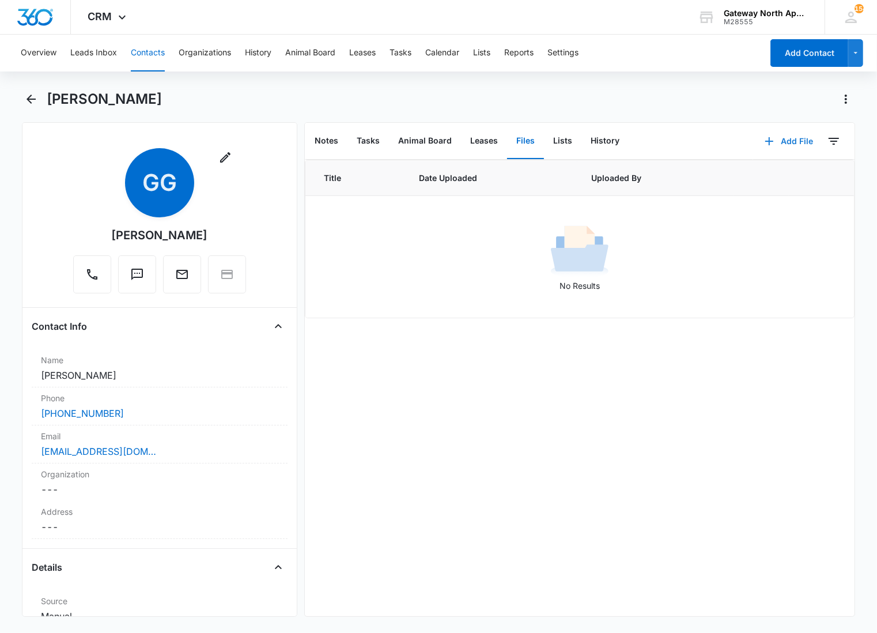
click at [773, 142] on button "Add File" at bounding box center [788, 141] width 71 height 28
click at [751, 180] on div "Upload Files" at bounding box center [774, 178] width 46 height 8
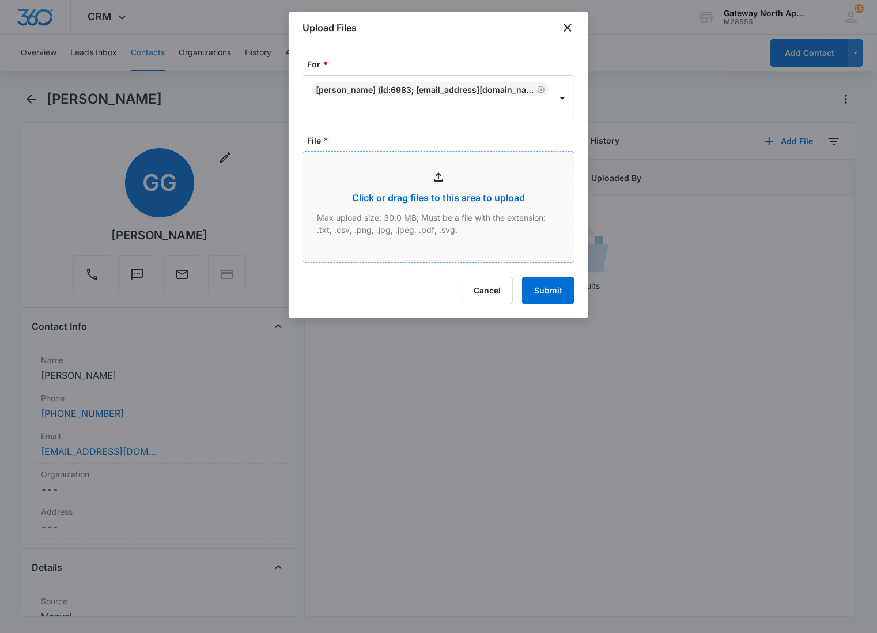
type input "C:\fakepath\P305_10072025115125.pdf"
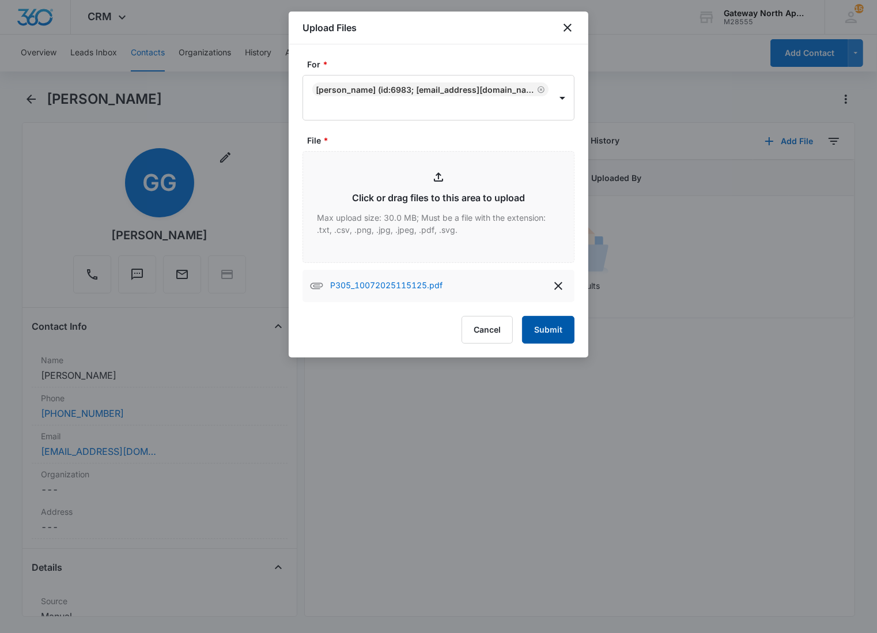
click at [533, 331] on button "Submit" at bounding box center [548, 330] width 52 height 28
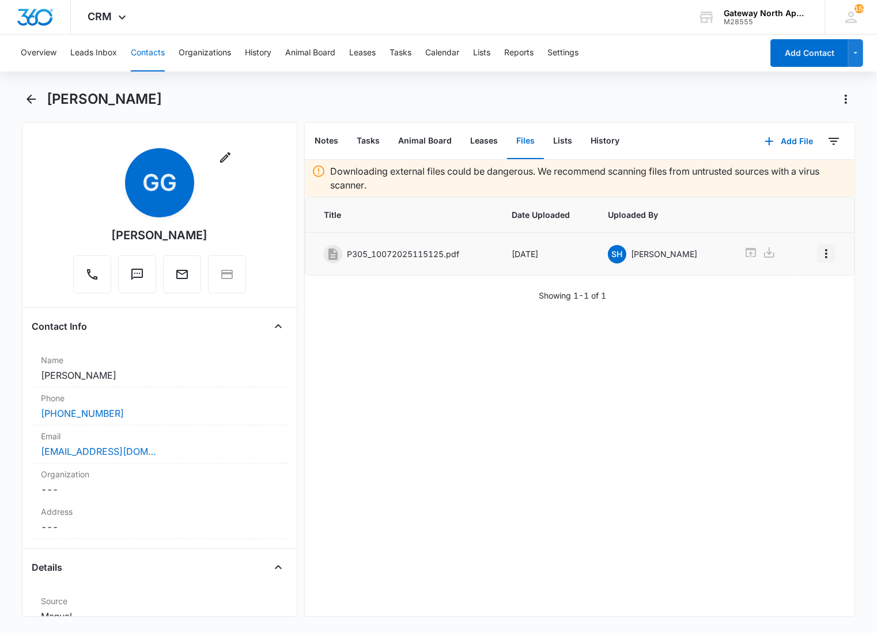
click at [820, 255] on icon "Overflow Menu" at bounding box center [827, 254] width 14 height 14
click at [805, 287] on button "Edit" at bounding box center [793, 285] width 66 height 17
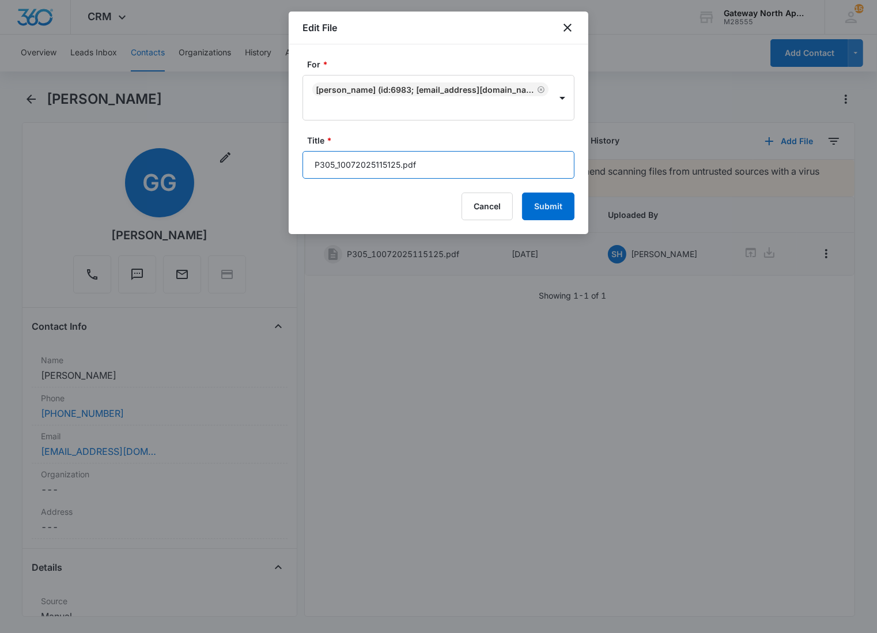
drag, startPoint x: 449, startPoint y: 165, endPoint x: 253, endPoint y: 137, distance: 198.0
click at [253, 137] on body "CRM Apps Reputation Websites Forms CRM Email Social Content Ads Intelligence Fi…" at bounding box center [438, 316] width 877 height 633
type input "598-P305 Application"
click at [562, 211] on button "Submit" at bounding box center [548, 207] width 52 height 28
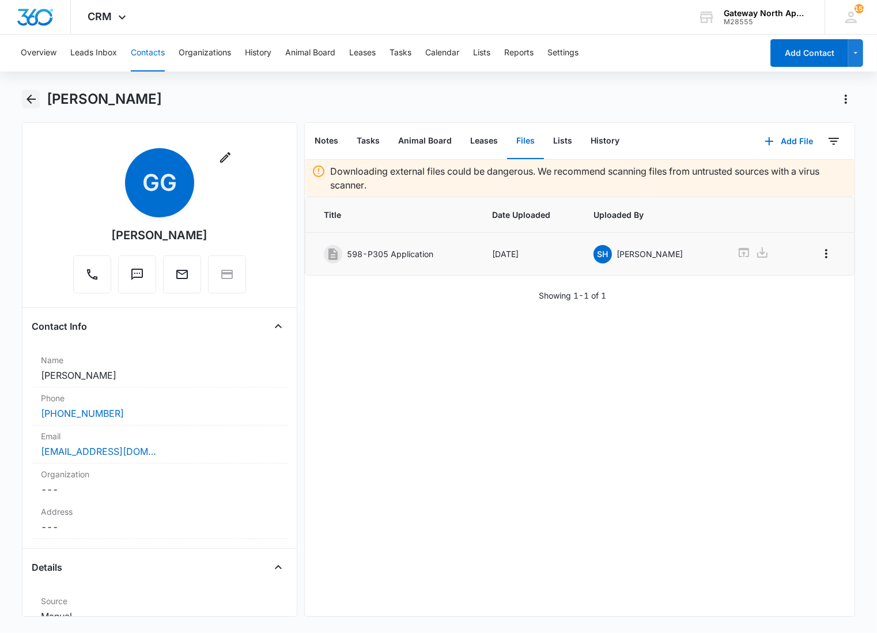
click at [25, 101] on icon "Back" at bounding box center [31, 99] width 14 height 14
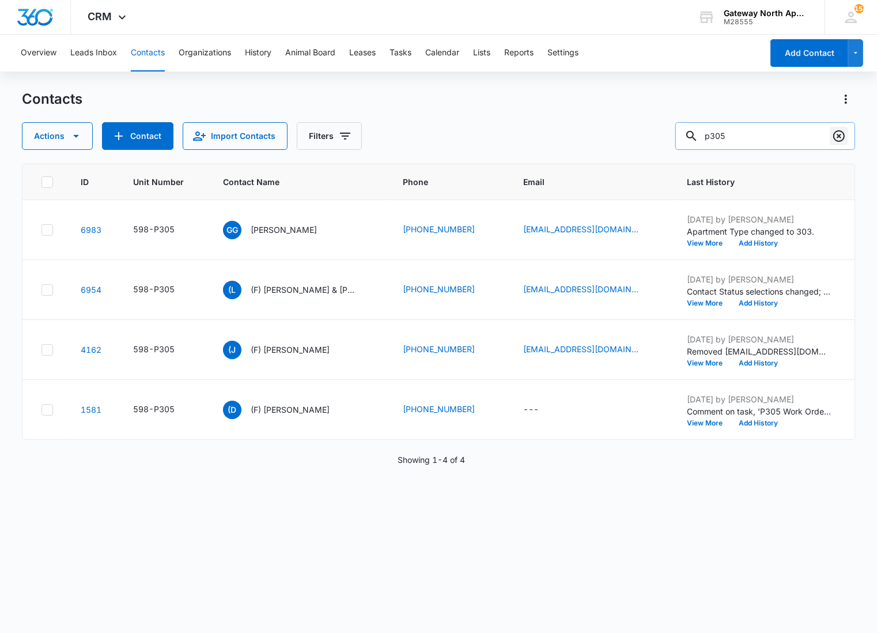
click at [843, 136] on icon "Clear" at bounding box center [839, 136] width 14 height 14
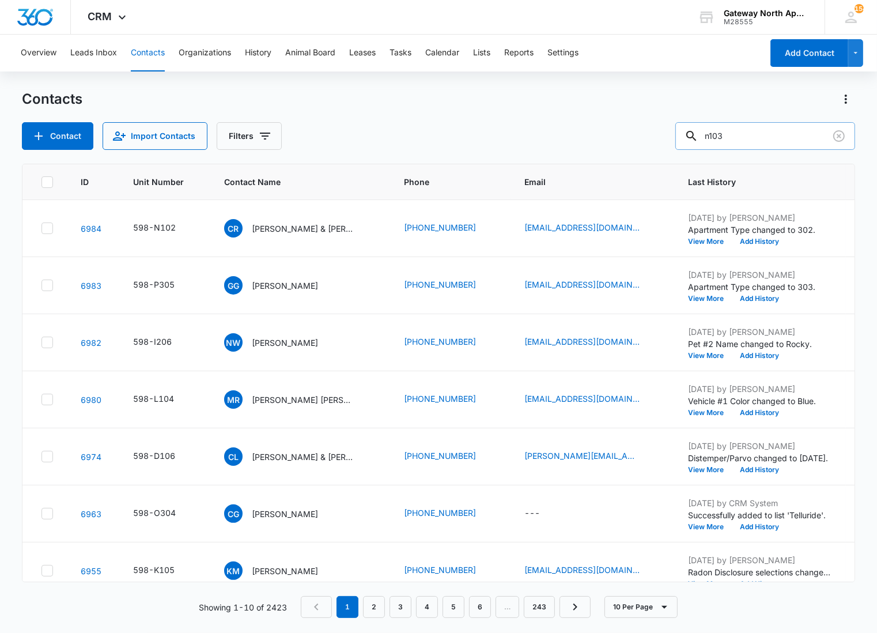
type input "n103"
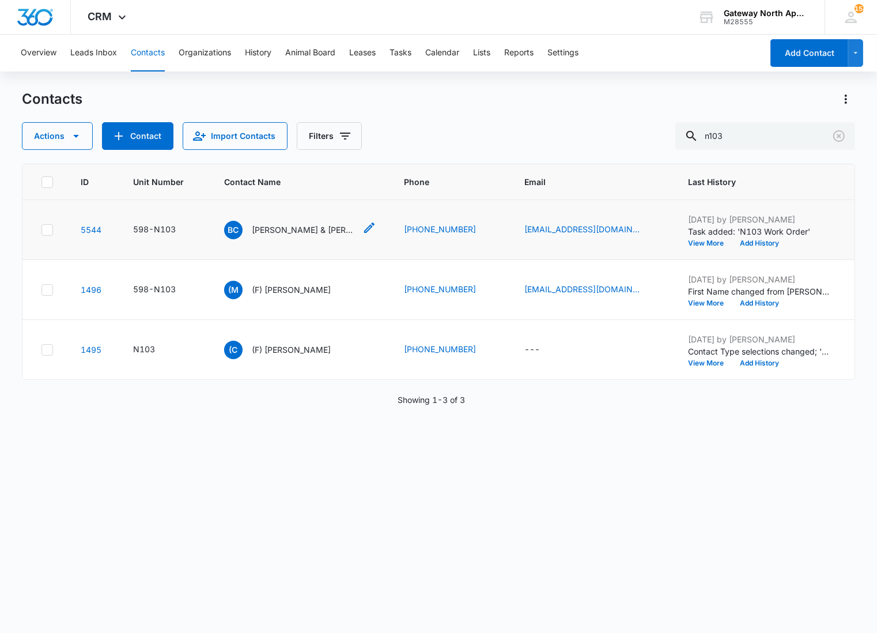
click at [285, 227] on p "[PERSON_NAME] & [PERSON_NAME]" at bounding box center [304, 230] width 104 height 12
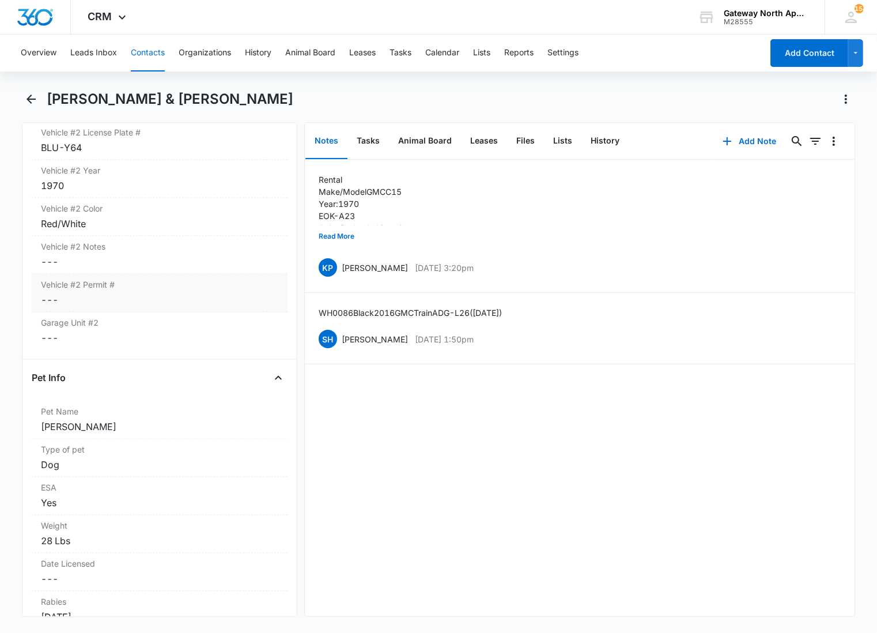
scroll to position [2113, 0]
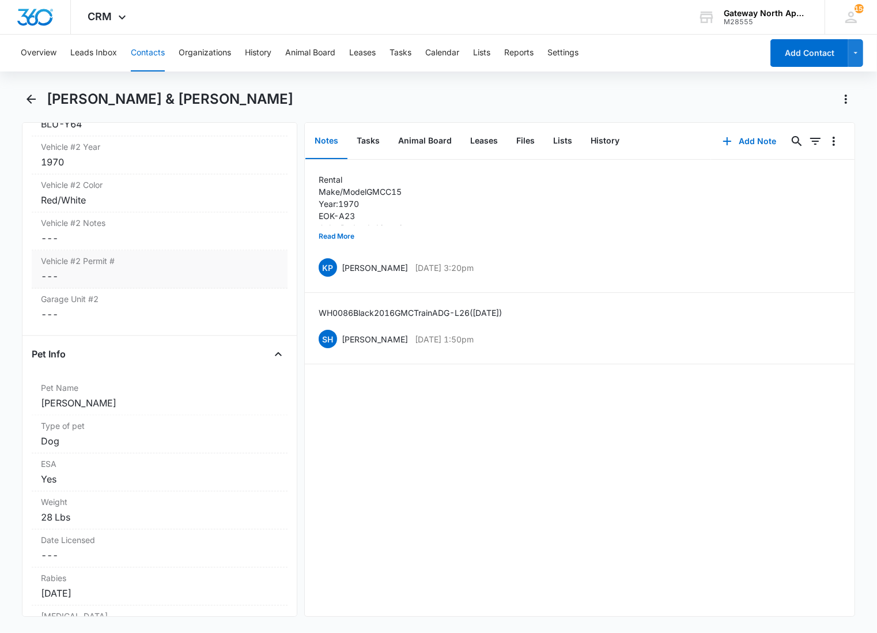
click at [173, 401] on div "[PERSON_NAME]" at bounding box center [160, 403] width 238 height 14
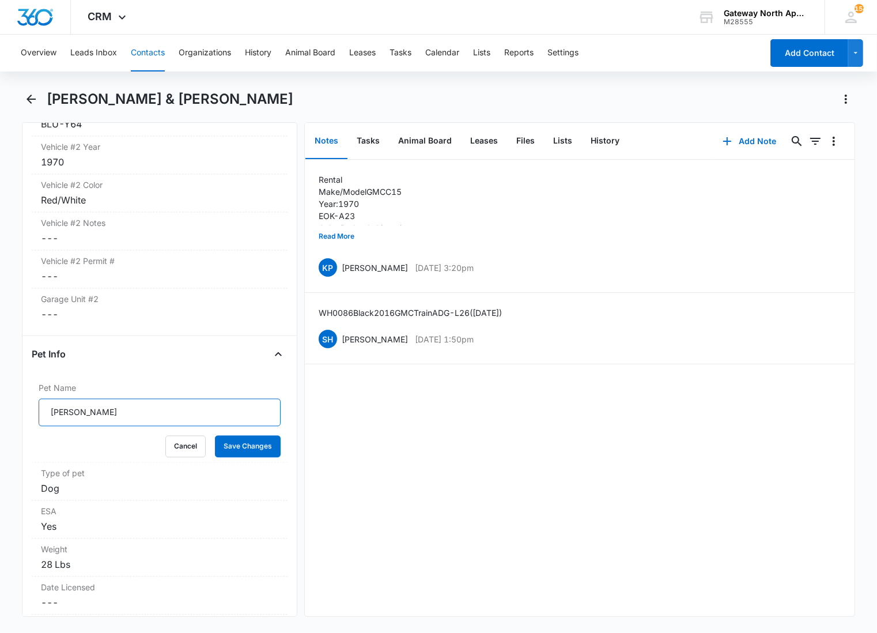
click at [118, 411] on input "[PERSON_NAME]" at bounding box center [160, 412] width 242 height 28
click at [118, 410] on input "[PERSON_NAME]" at bounding box center [160, 412] width 242 height 28
type input "Princess"
click at [215, 435] on button "Save Changes" at bounding box center [248, 446] width 66 height 22
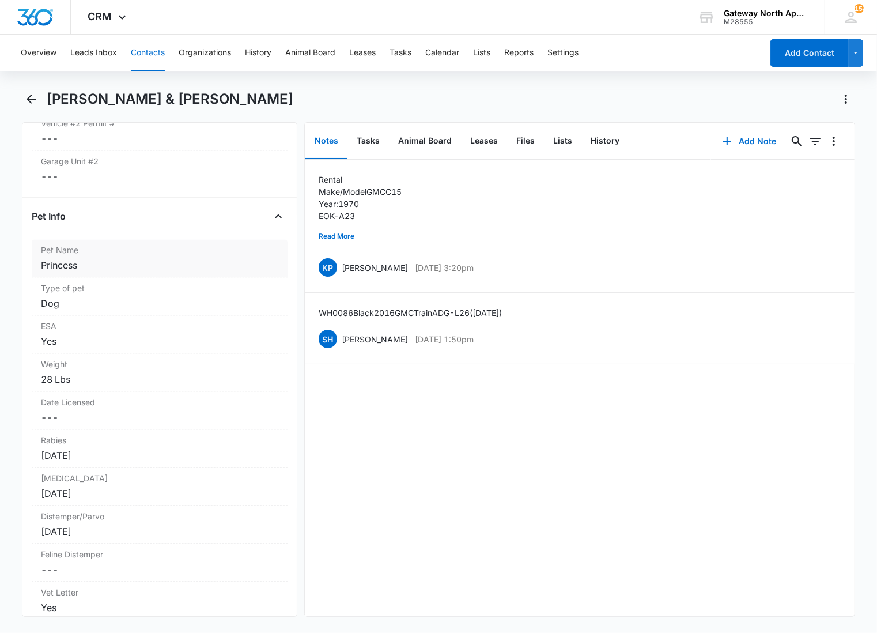
scroll to position [2370, 0]
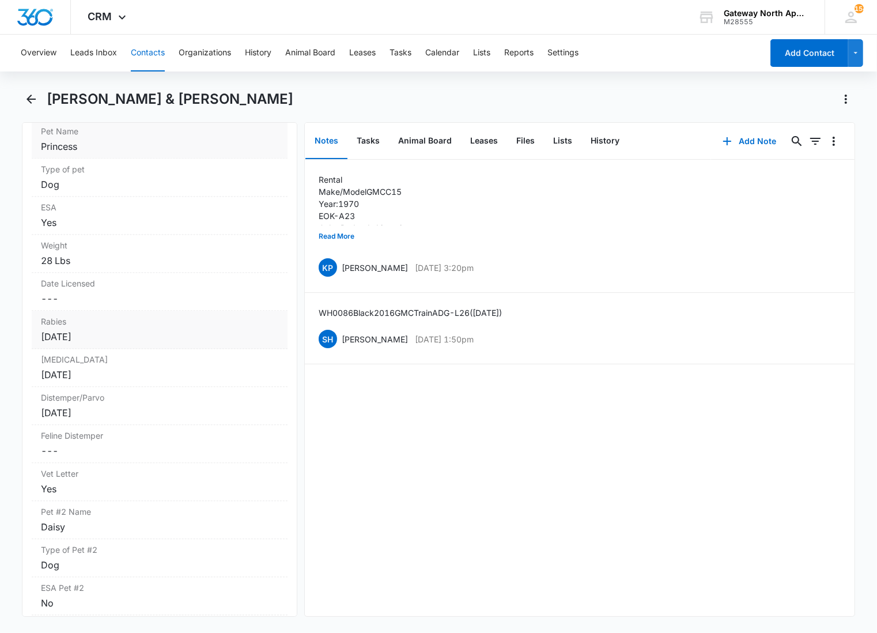
click at [151, 327] on label "Rabies" at bounding box center [160, 321] width 238 height 12
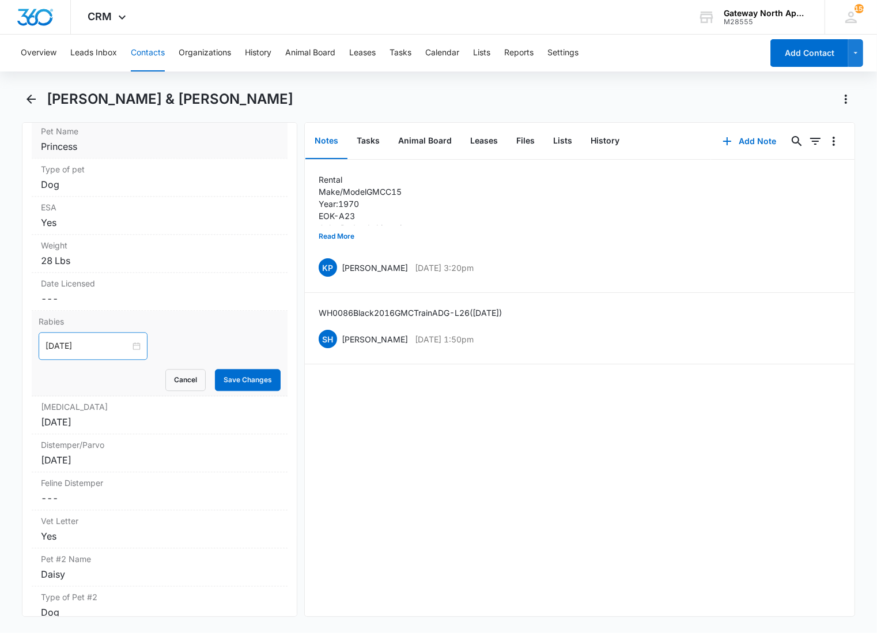
click at [107, 355] on div "[DATE]" at bounding box center [93, 346] width 109 height 28
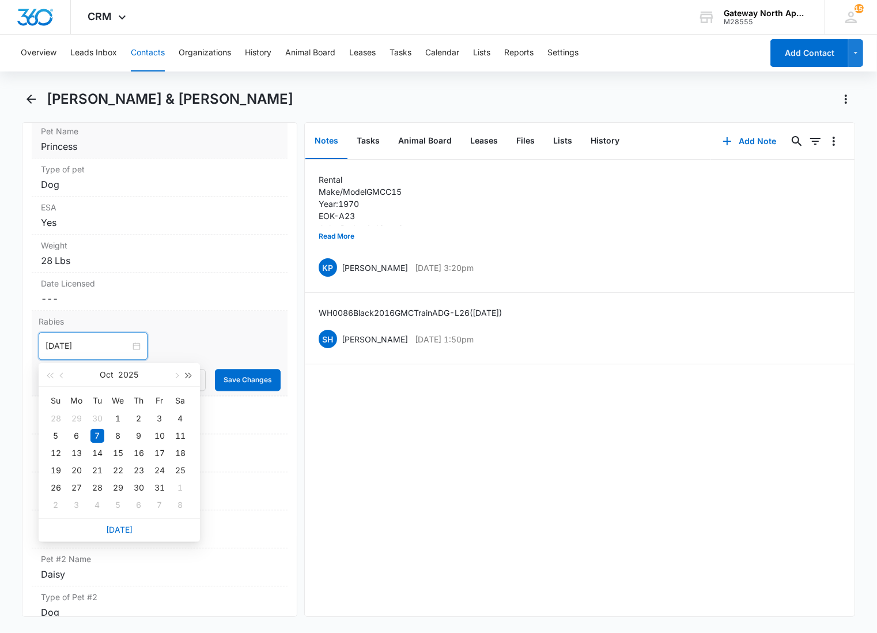
click at [188, 377] on span "button" at bounding box center [189, 376] width 6 height 6
click at [189, 378] on span "button" at bounding box center [189, 376] width 6 height 6
type input "[DATE]"
click at [171, 421] on td "7" at bounding box center [180, 418] width 21 height 17
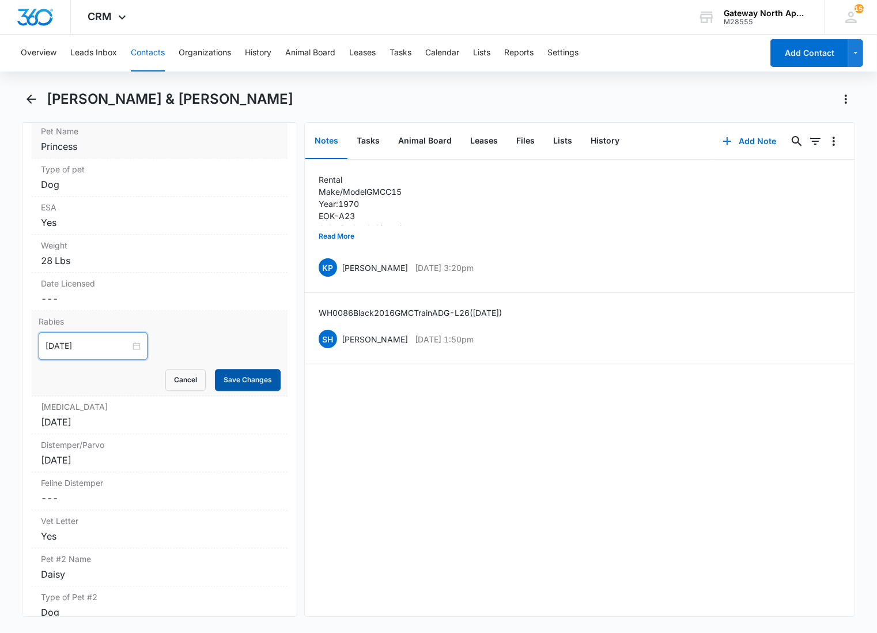
click at [223, 380] on button "Save Changes" at bounding box center [248, 380] width 66 height 22
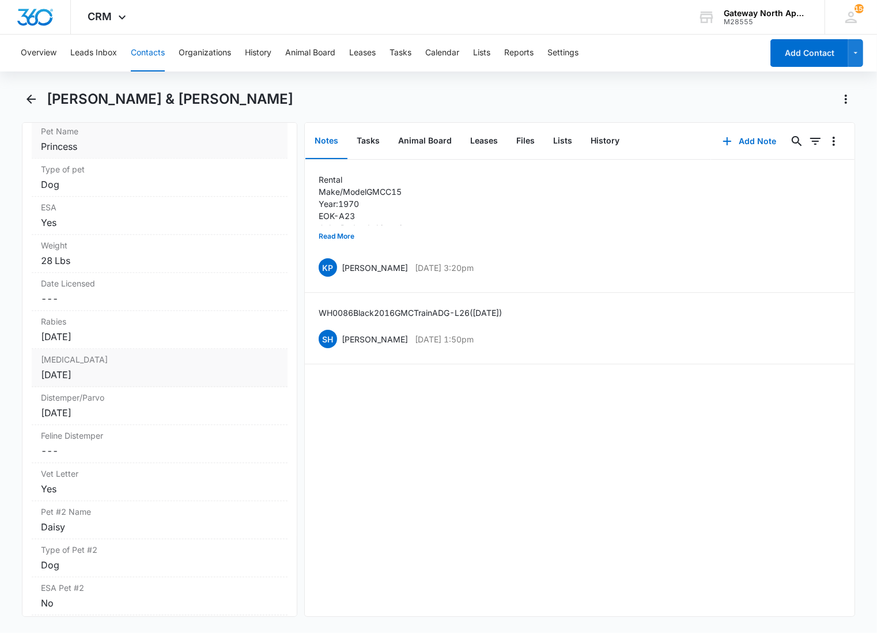
click at [160, 378] on div "[DATE]" at bounding box center [160, 375] width 238 height 14
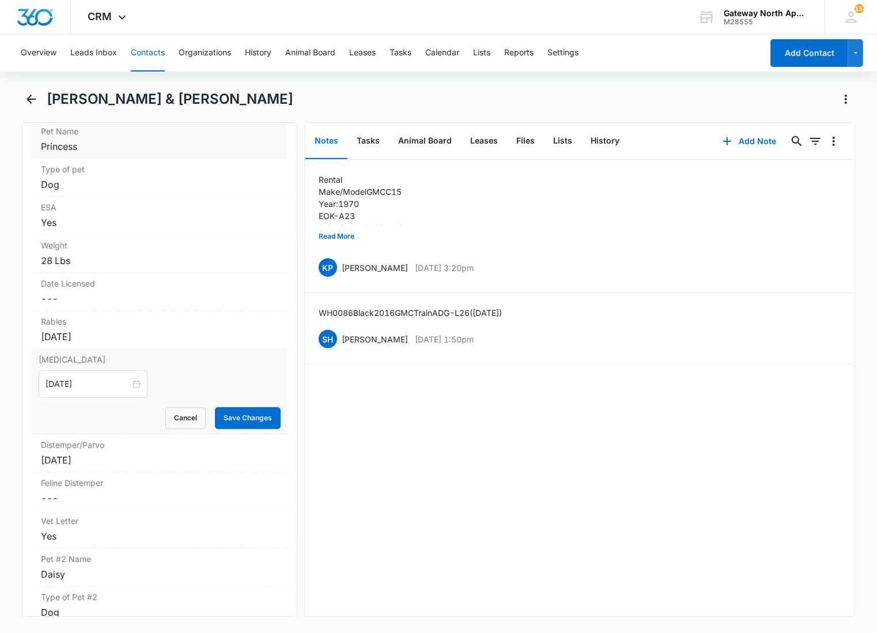
click at [56, 371] on div "[MEDICAL_DATA] [DATE] Cancel Save Changes" at bounding box center [160, 391] width 256 height 85
click at [78, 382] on input "[DATE]" at bounding box center [88, 384] width 85 height 13
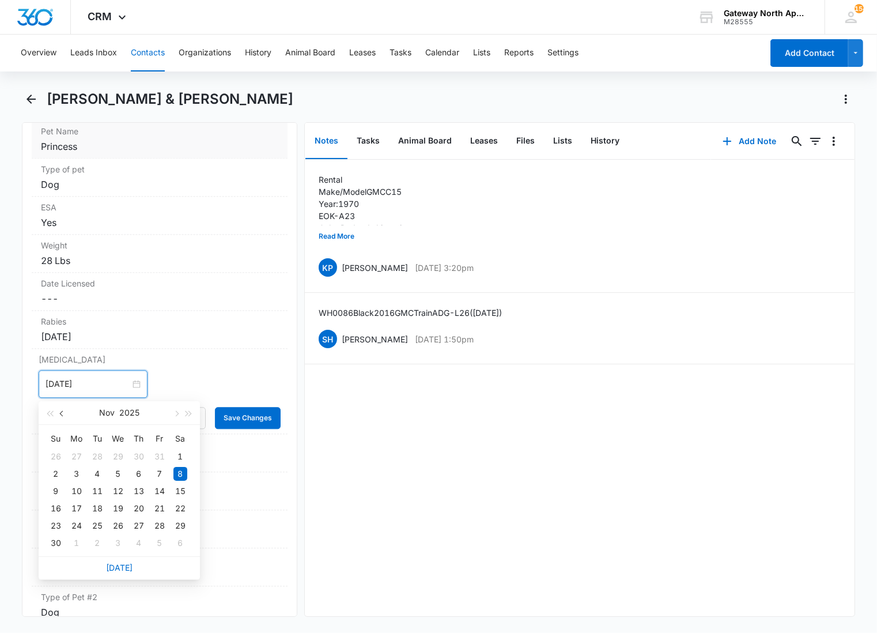
click at [61, 410] on button "button" at bounding box center [62, 412] width 13 height 23
click at [189, 411] on span "button" at bounding box center [189, 414] width 6 height 6
type input "[DATE]"
click at [137, 470] on div "7" at bounding box center [139, 474] width 14 height 14
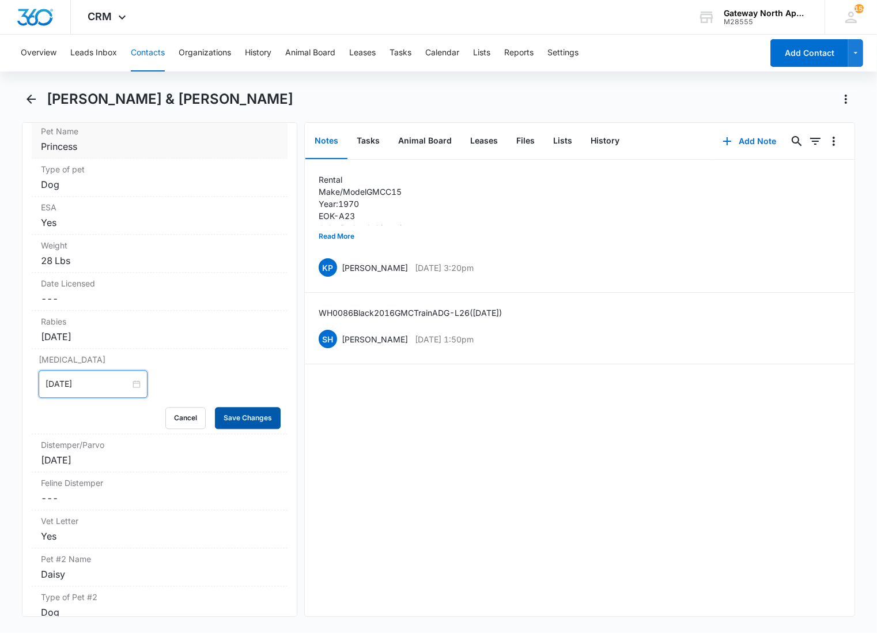
click at [248, 416] on button "Save Changes" at bounding box center [248, 418] width 66 height 22
click at [93, 383] on input "[DATE]" at bounding box center [88, 384] width 85 height 13
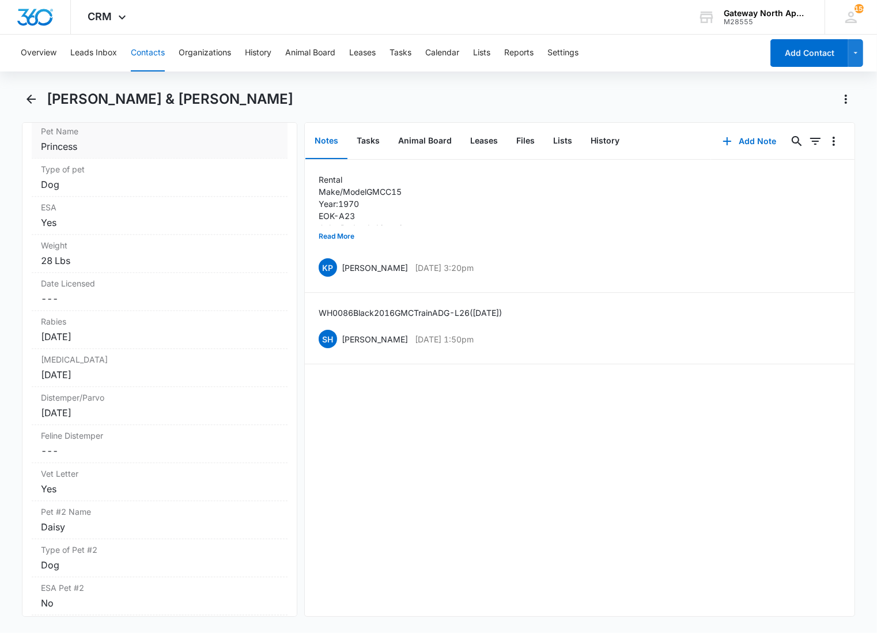
click at [118, 380] on div "[DATE]" at bounding box center [160, 375] width 238 height 14
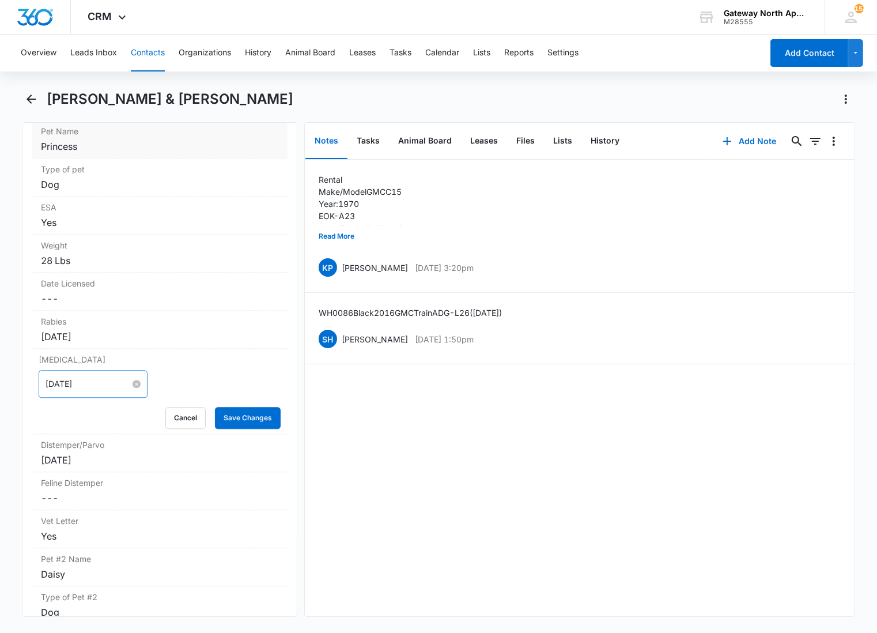
click at [102, 390] on input "[DATE]" at bounding box center [88, 384] width 85 height 13
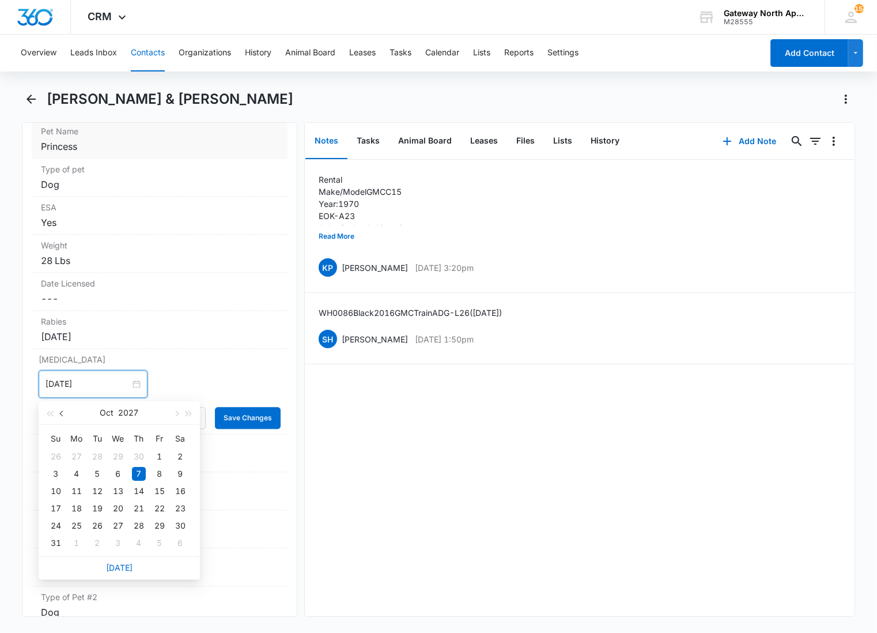
click at [66, 413] on button "button" at bounding box center [62, 412] width 13 height 23
type input "[DATE]"
click at [100, 474] on div "7" at bounding box center [98, 474] width 14 height 14
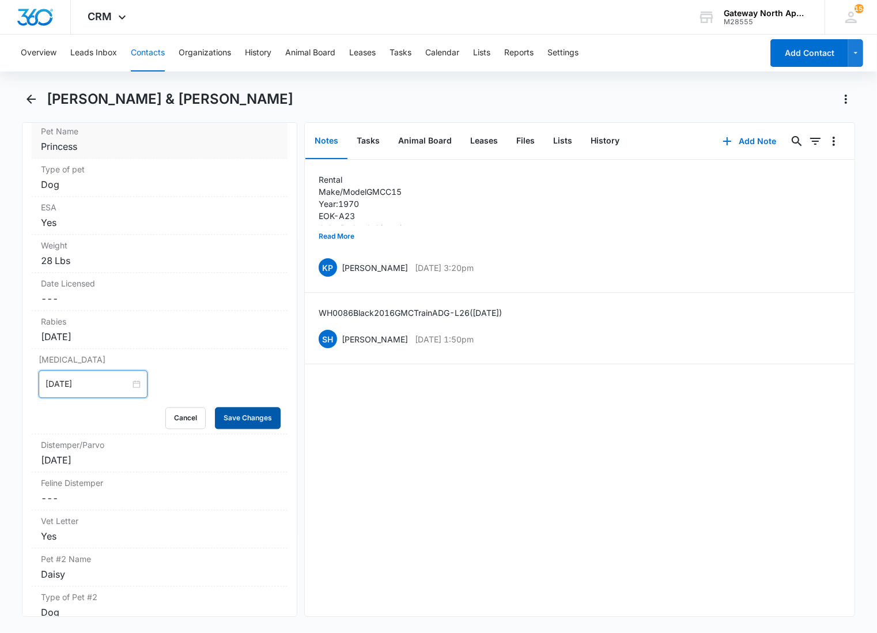
click at [231, 419] on button "Save Changes" at bounding box center [248, 418] width 66 height 22
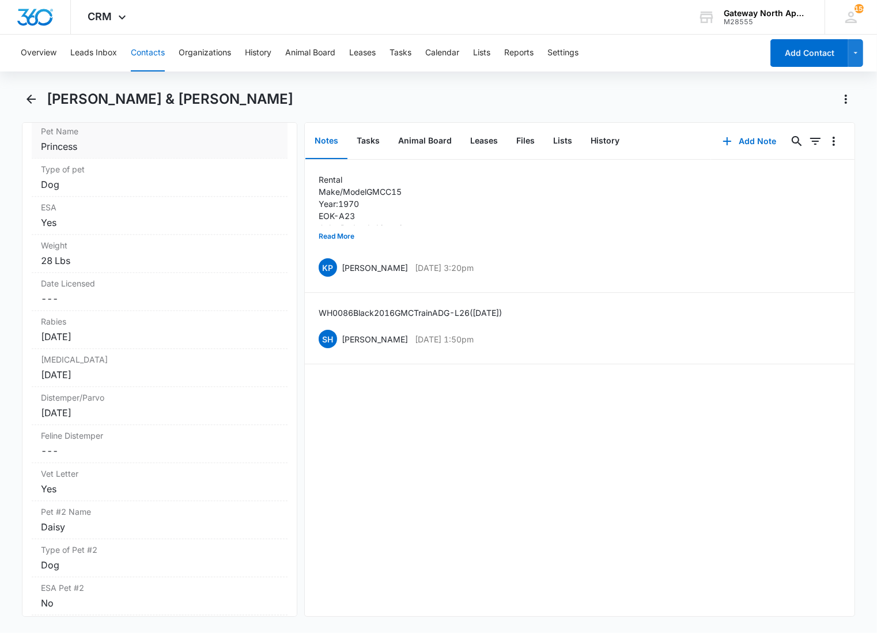
click at [153, 361] on label "[MEDICAL_DATA]" at bounding box center [160, 359] width 238 height 12
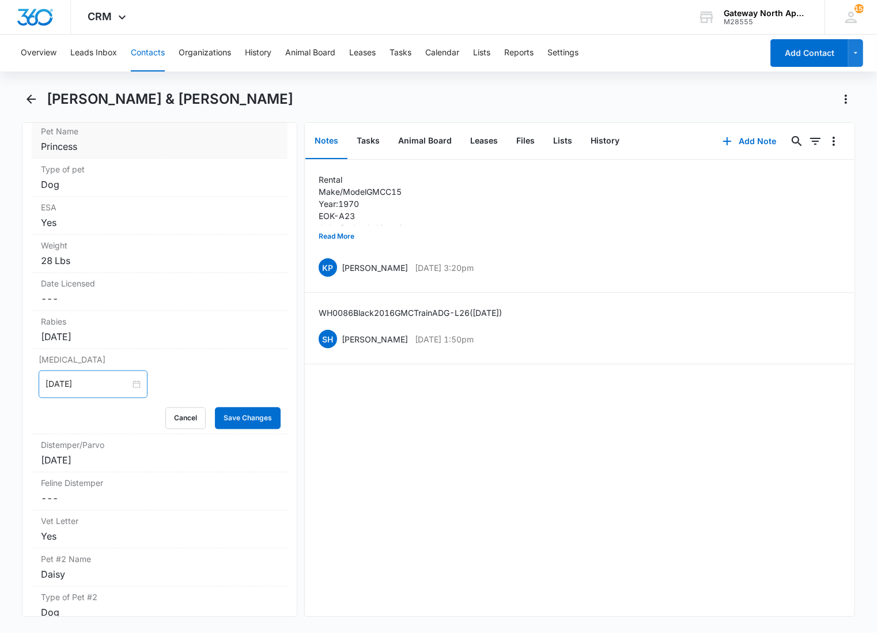
click at [99, 378] on div "[DATE]" at bounding box center [93, 384] width 109 height 28
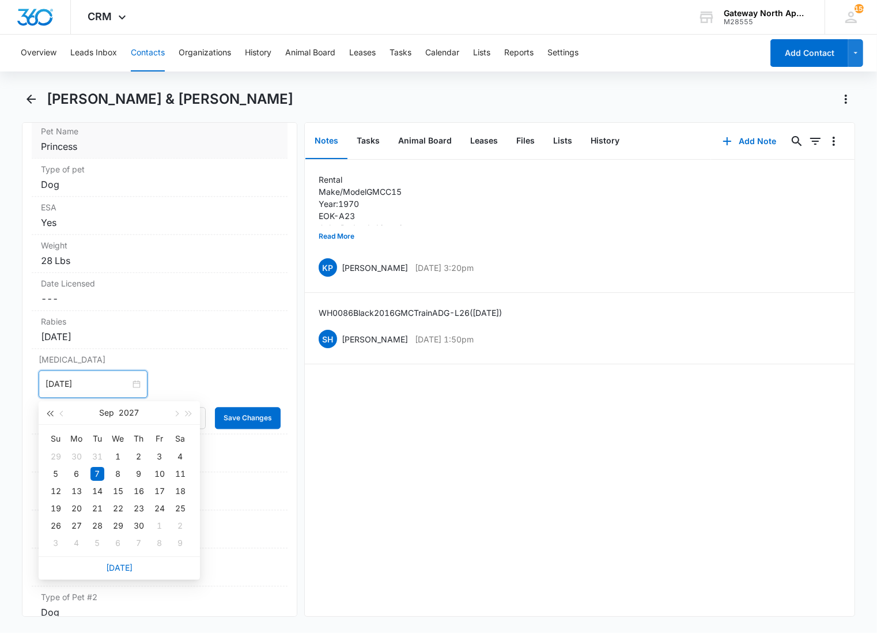
click at [45, 414] on button "button" at bounding box center [49, 412] width 13 height 23
type input "[DATE]"
click at [78, 474] on div "7" at bounding box center [77, 474] width 14 height 14
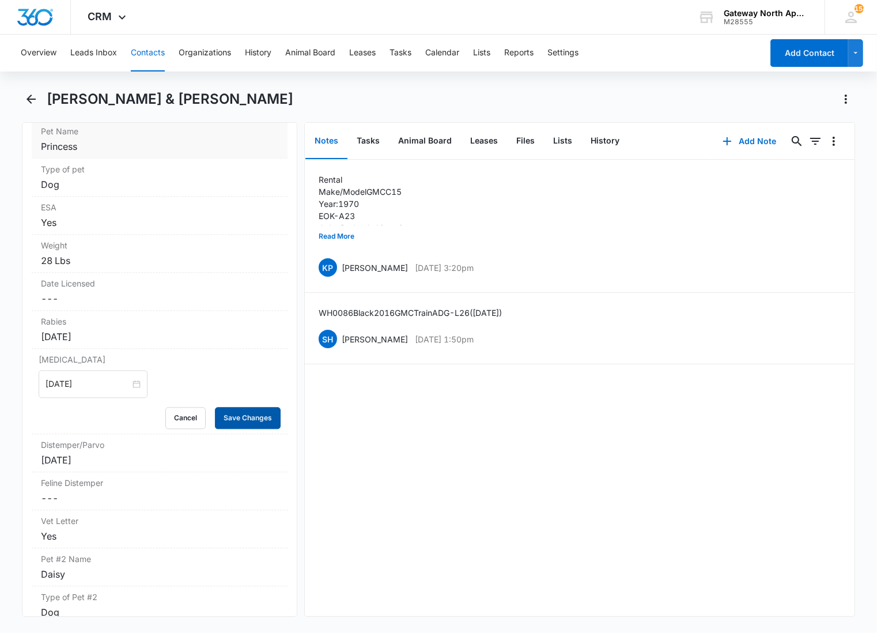
click at [229, 419] on button "Save Changes" at bounding box center [248, 418] width 66 height 22
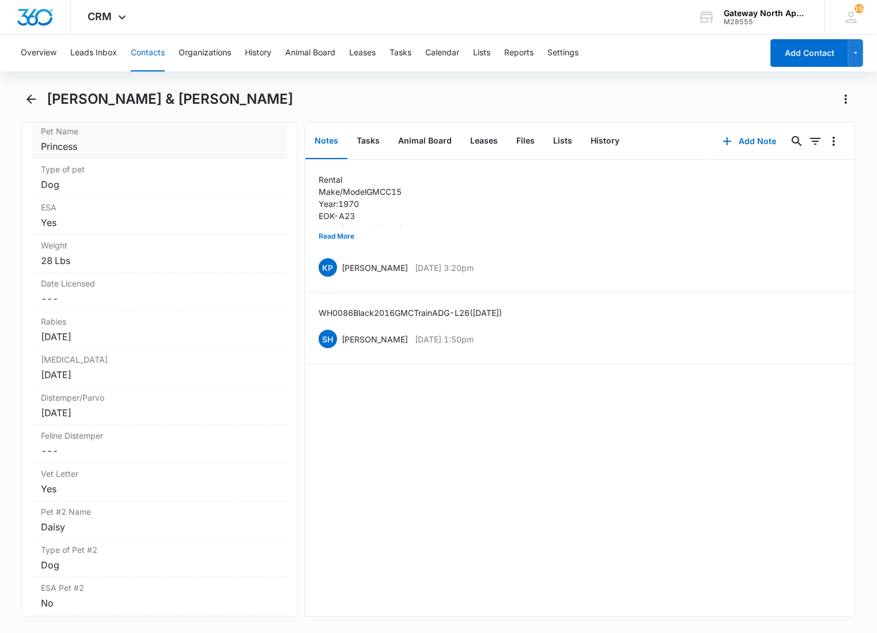
click at [101, 370] on div "[DATE]" at bounding box center [160, 375] width 238 height 14
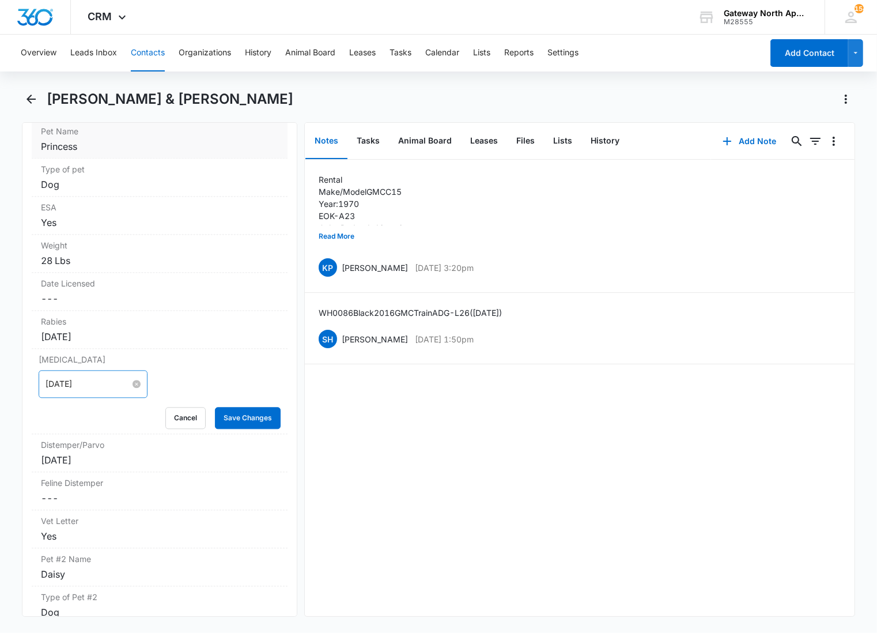
click at [103, 390] on input "[DATE]" at bounding box center [88, 384] width 85 height 13
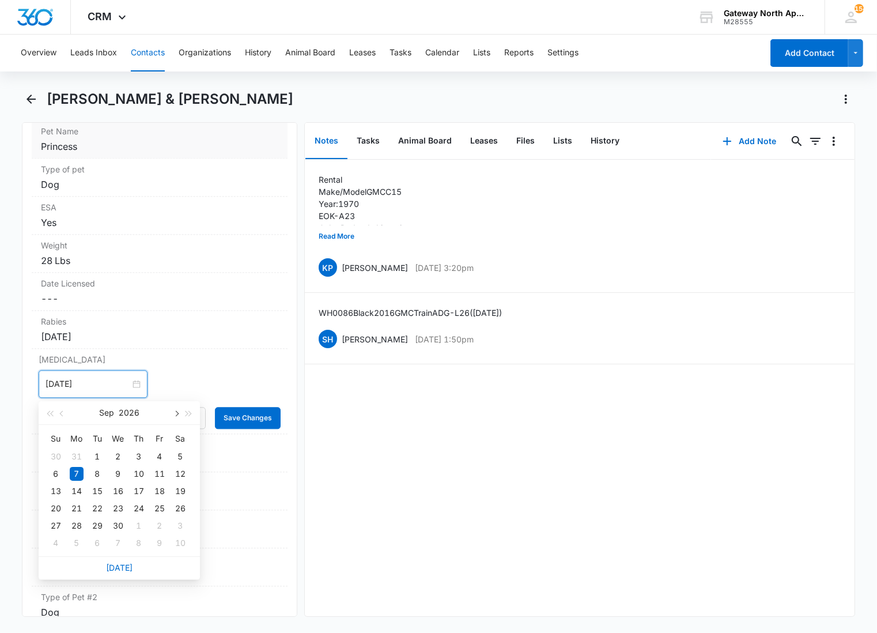
click at [176, 412] on span "button" at bounding box center [176, 414] width 6 height 6
type input "[DATE]"
click at [114, 470] on div "7" at bounding box center [118, 474] width 14 height 14
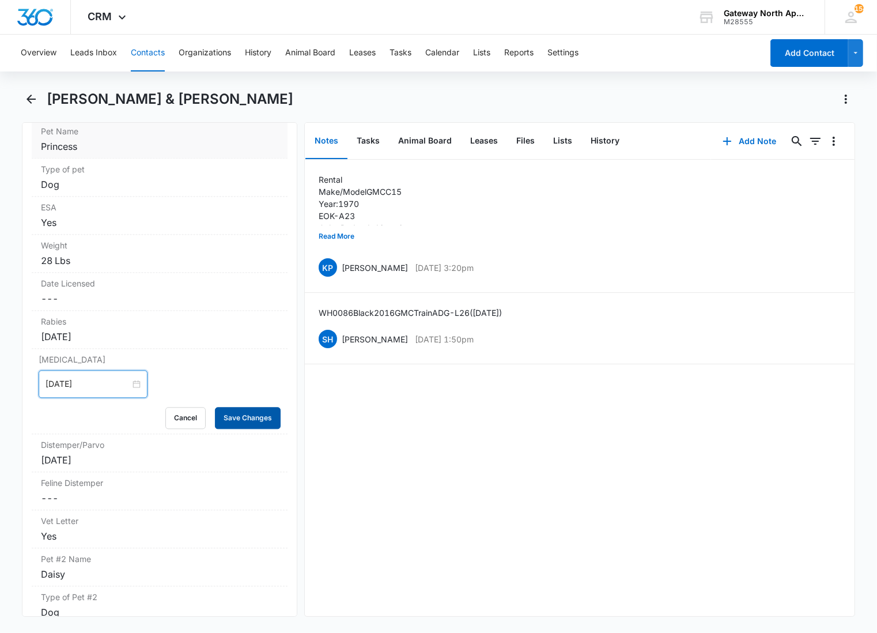
click at [227, 417] on button "Save Changes" at bounding box center [248, 418] width 66 height 22
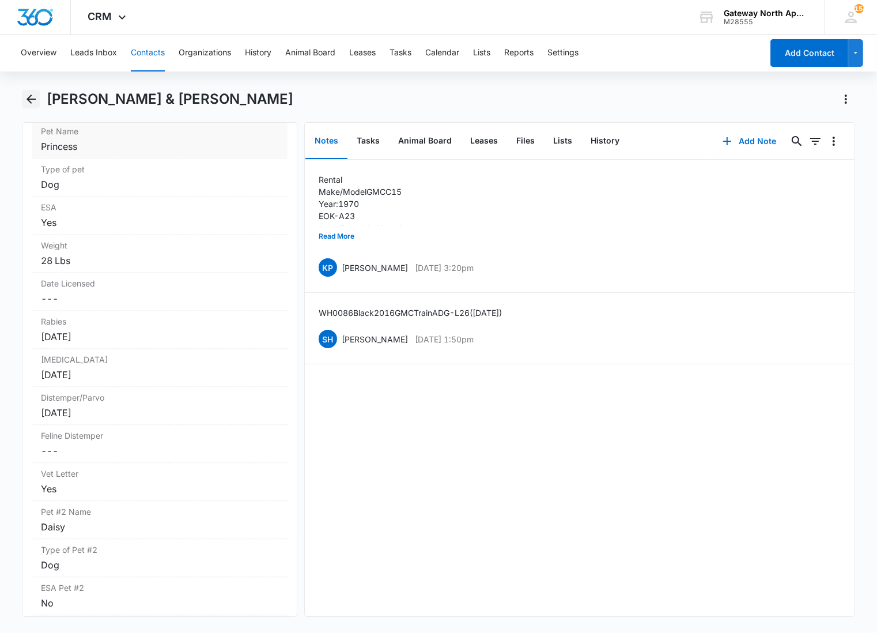
click at [25, 95] on icon "Back" at bounding box center [31, 99] width 14 height 14
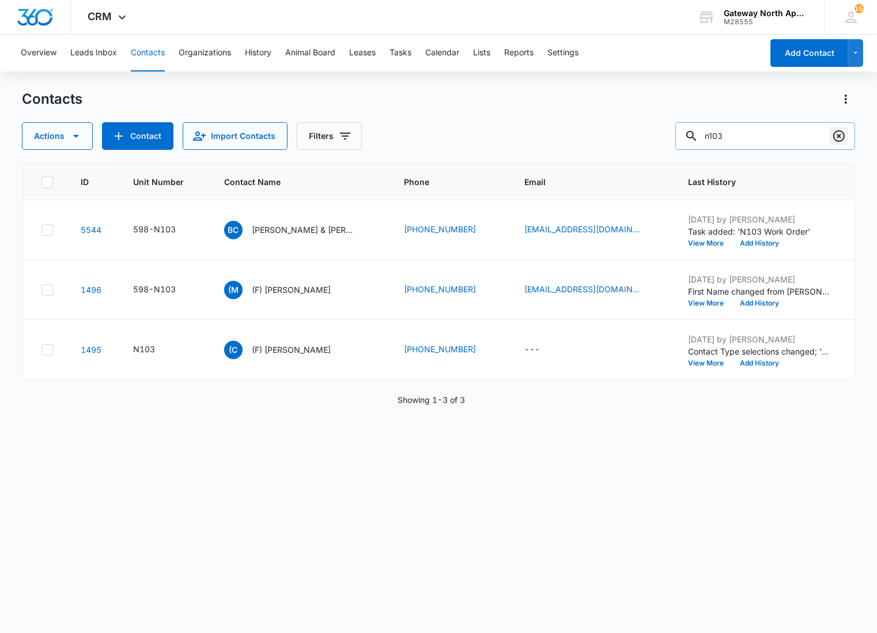
click at [845, 137] on icon "Clear" at bounding box center [840, 136] width 12 height 12
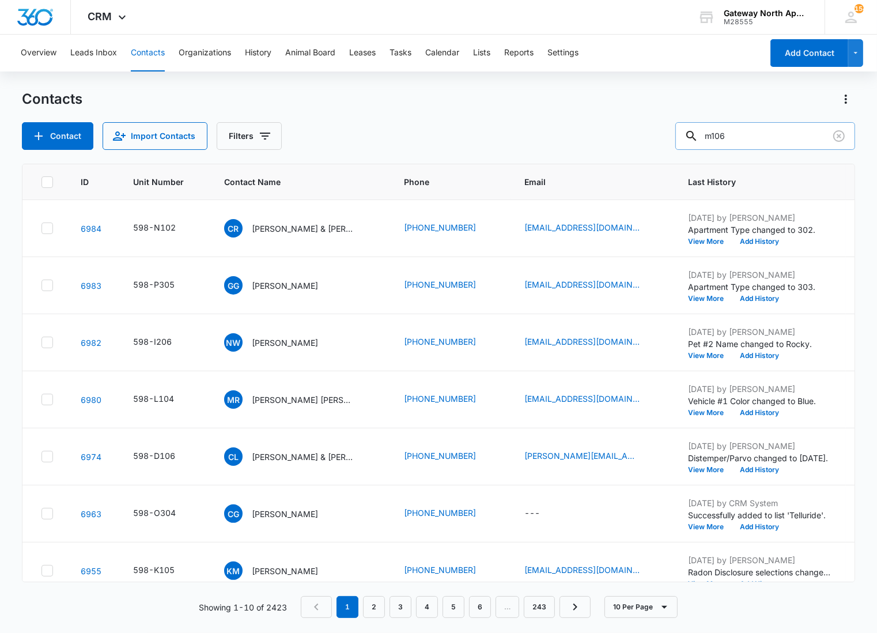
type input "m106"
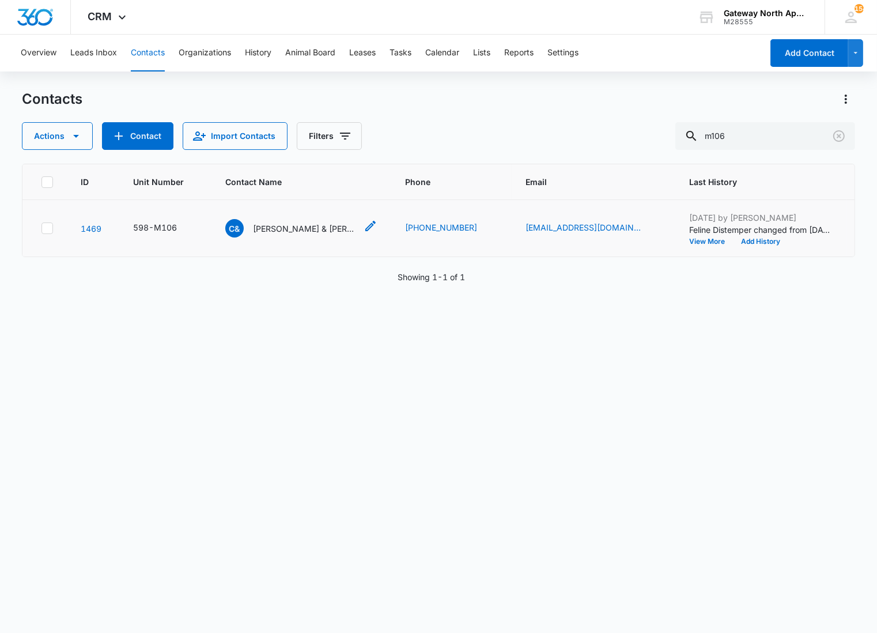
click at [314, 221] on div "C& [PERSON_NAME] & [PERSON_NAME]" at bounding box center [290, 228] width 131 height 18
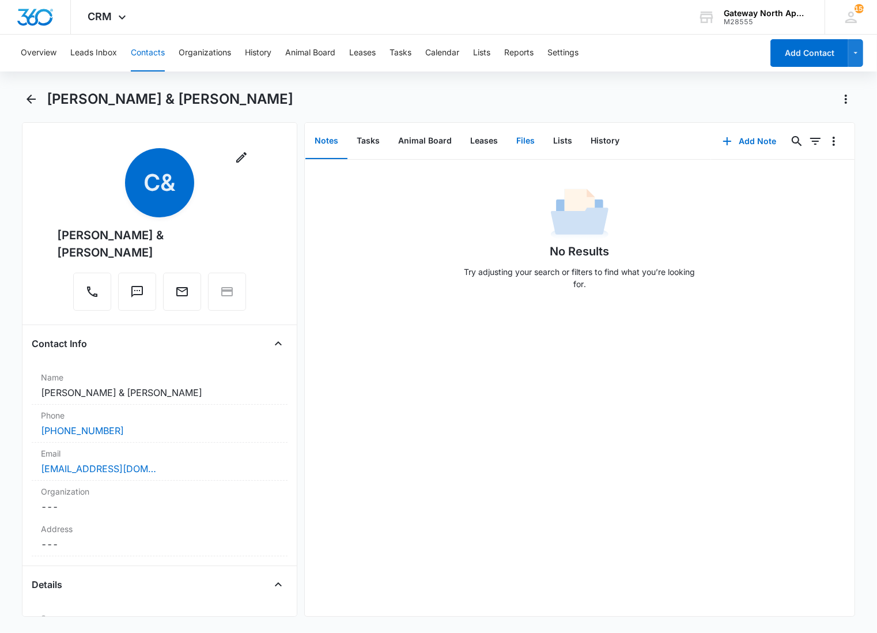
click at [513, 137] on button "Files" at bounding box center [525, 141] width 37 height 36
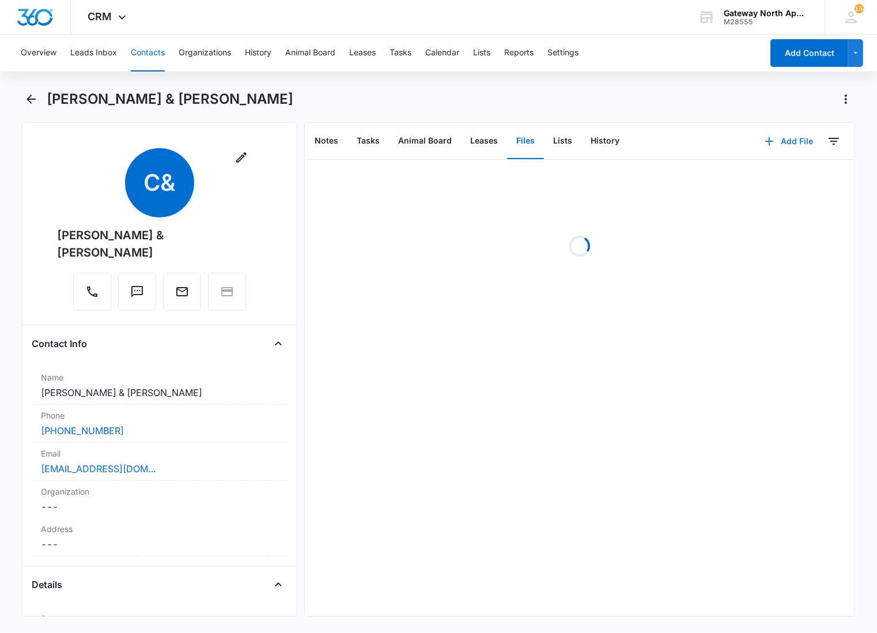
click at [773, 135] on button "Add File" at bounding box center [788, 141] width 71 height 28
click at [758, 172] on button "Upload Files" at bounding box center [781, 177] width 88 height 17
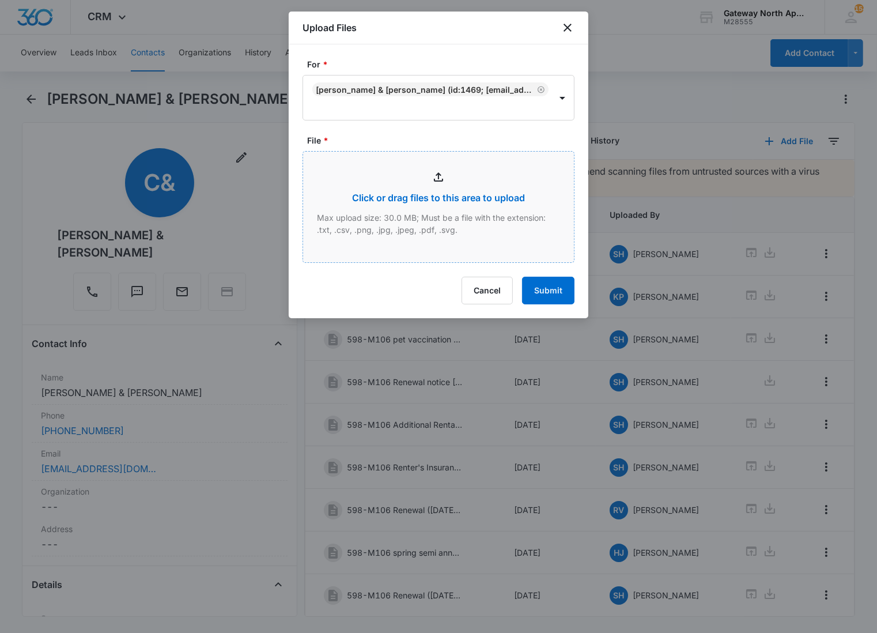
type input "C:\fakepath\M106_10072025163620.pdf"
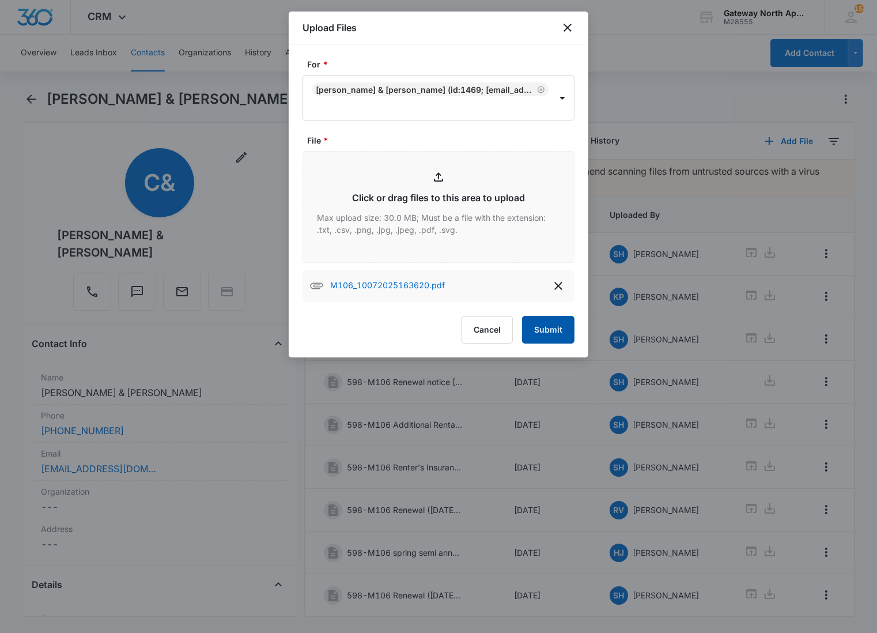
click at [563, 330] on button "Submit" at bounding box center [548, 330] width 52 height 28
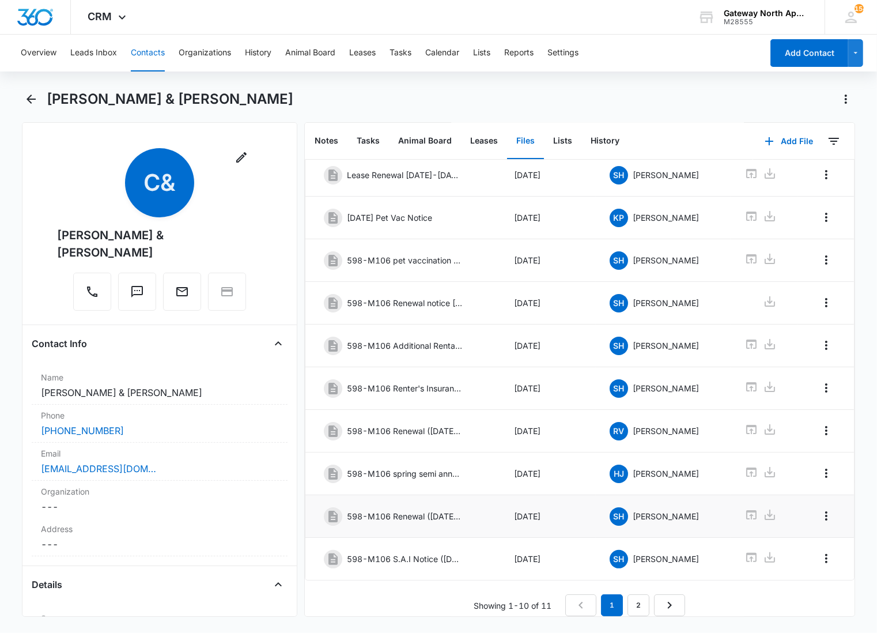
scroll to position [97, 0]
click at [632, 594] on link "2" at bounding box center [639, 605] width 22 height 22
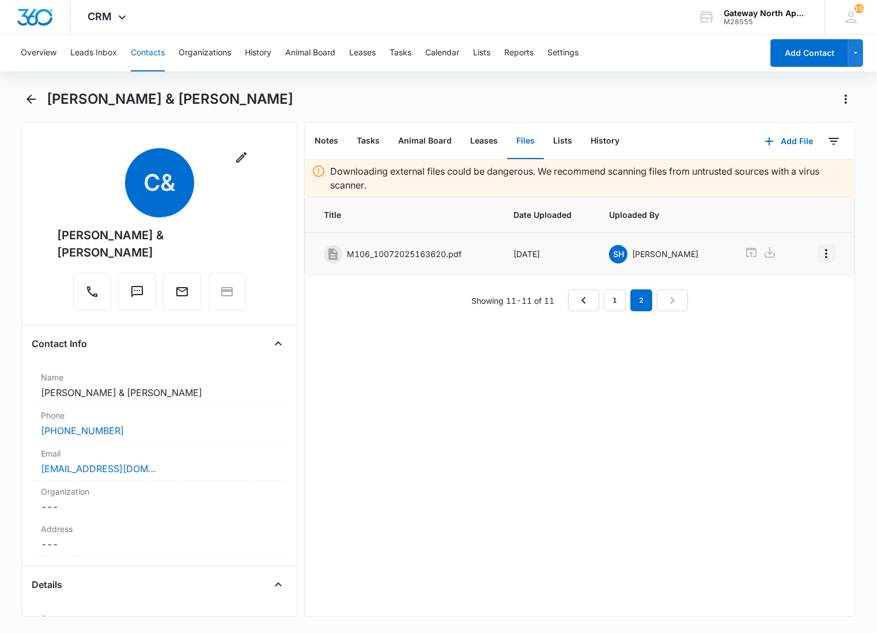
click at [820, 253] on icon "Overflow Menu" at bounding box center [827, 254] width 14 height 14
click at [801, 281] on button "Edit" at bounding box center [793, 285] width 66 height 17
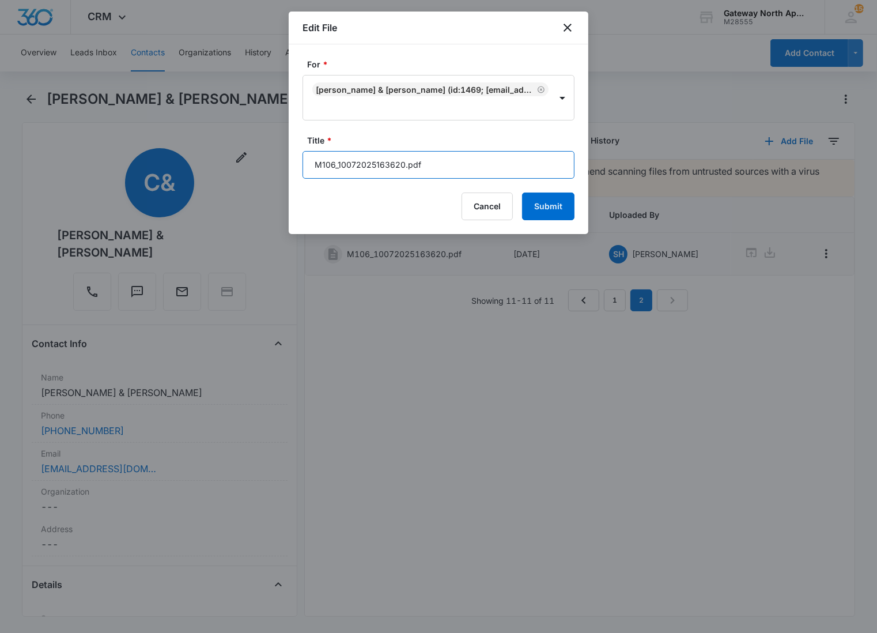
drag, startPoint x: 481, startPoint y: 163, endPoint x: 222, endPoint y: 150, distance: 259.7
click at [222, 150] on body "CRM Apps Reputation Websites Forms CRM Email Social Content Ads Intelligence Fi…" at bounding box center [438, 316] width 877 height 633
type input "598-M106 Renters Insurance"
click at [522, 193] on button "Submit" at bounding box center [548, 207] width 52 height 28
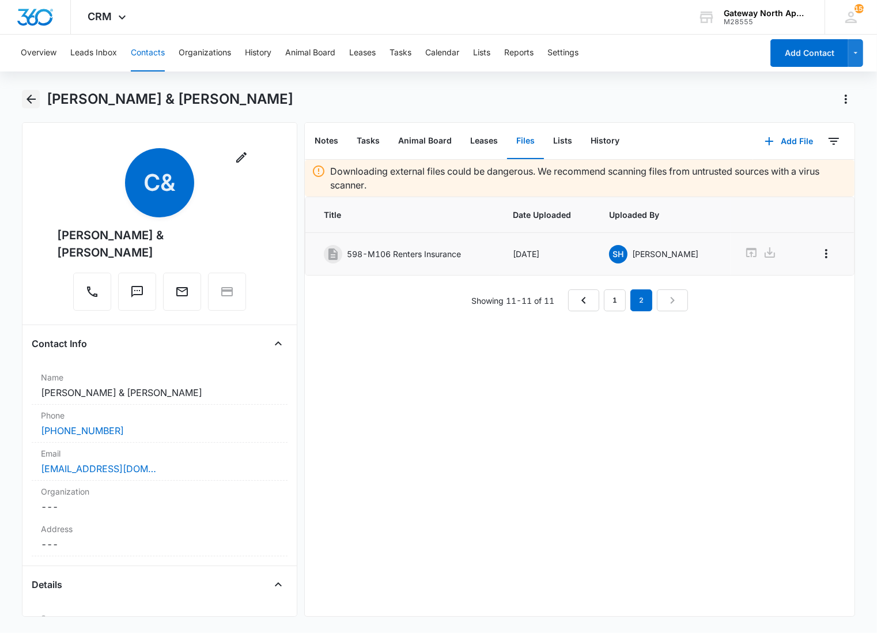
click at [29, 96] on icon "Back" at bounding box center [31, 99] width 14 height 14
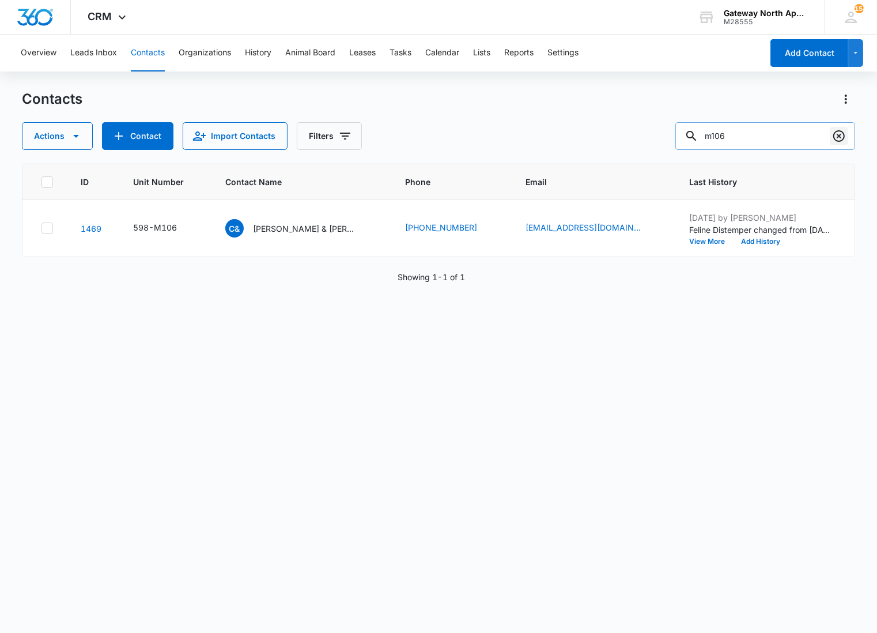
click at [832, 133] on icon "Clear" at bounding box center [839, 136] width 14 height 14
